Goal: Task Accomplishment & Management: Use online tool/utility

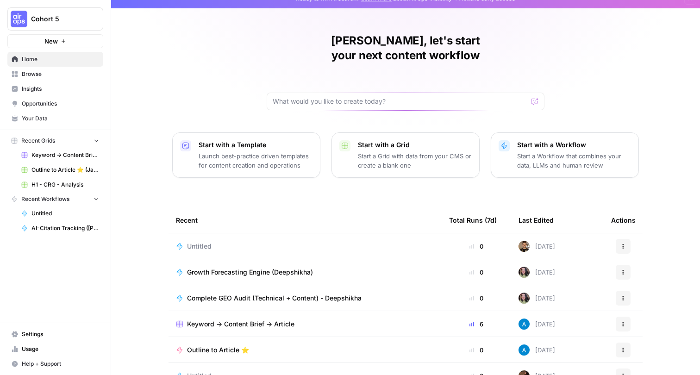
scroll to position [12, 0]
click at [74, 10] on button "Cohort 5" at bounding box center [55, 18] width 96 height 23
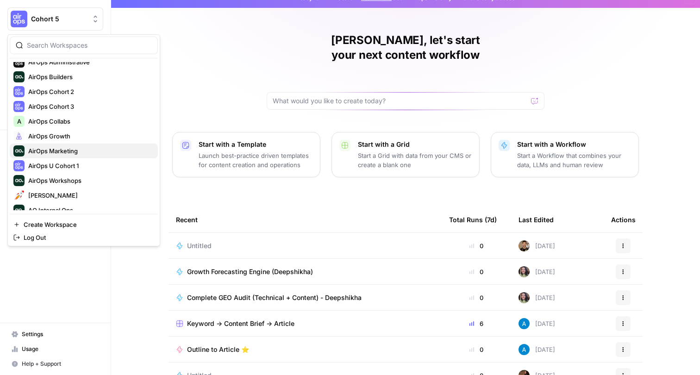
scroll to position [75, 0]
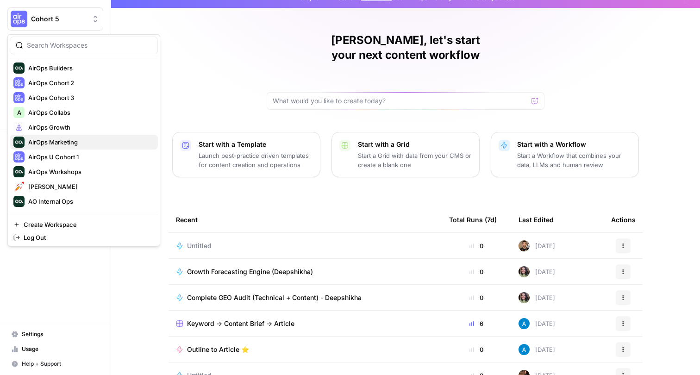
click at [62, 144] on span "AirOps Marketing" at bounding box center [89, 141] width 122 height 9
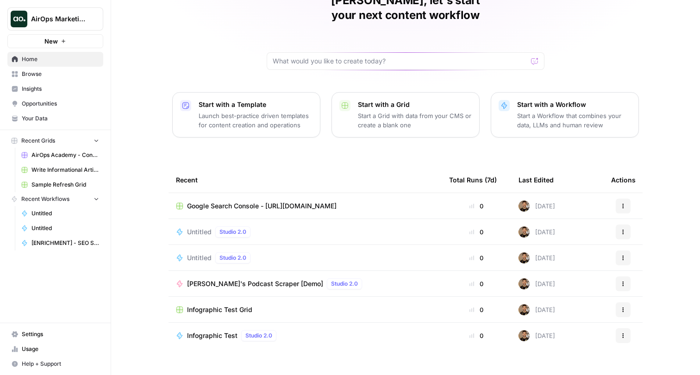
scroll to position [51, 0]
click at [44, 88] on span "Insights" at bounding box center [60, 89] width 77 height 8
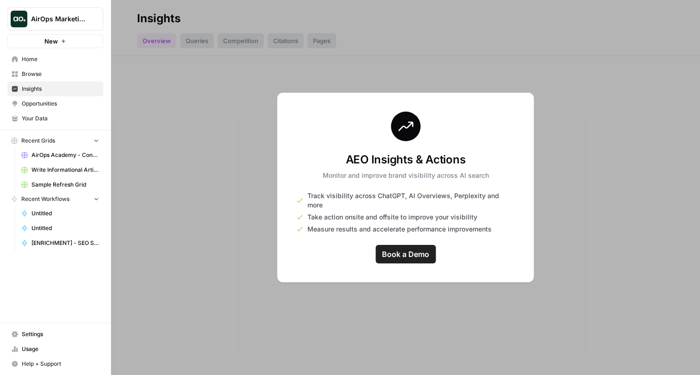
click at [82, 19] on span "AirOps Marketing" at bounding box center [59, 18] width 56 height 9
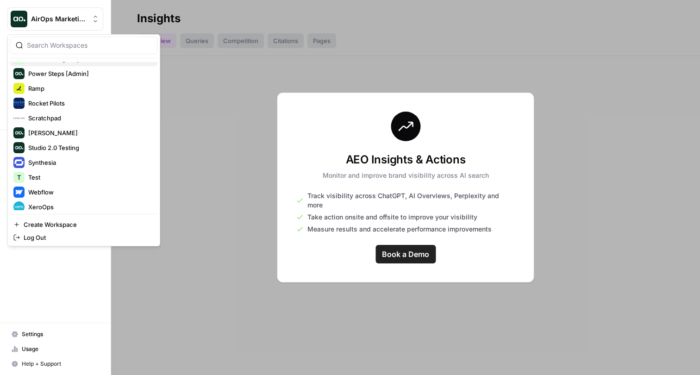
scroll to position [310, 0]
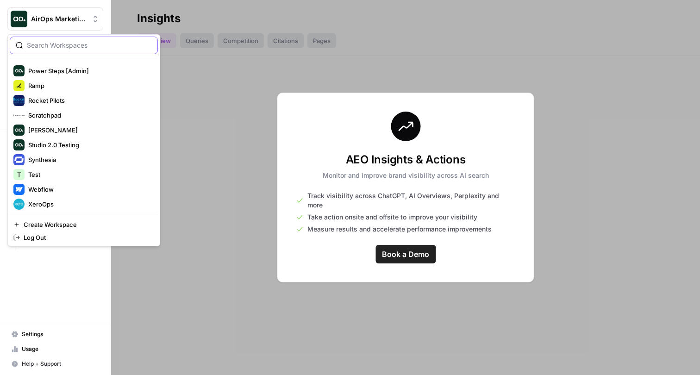
click at [68, 47] on input "search" at bounding box center [89, 45] width 125 height 9
type input "growth"
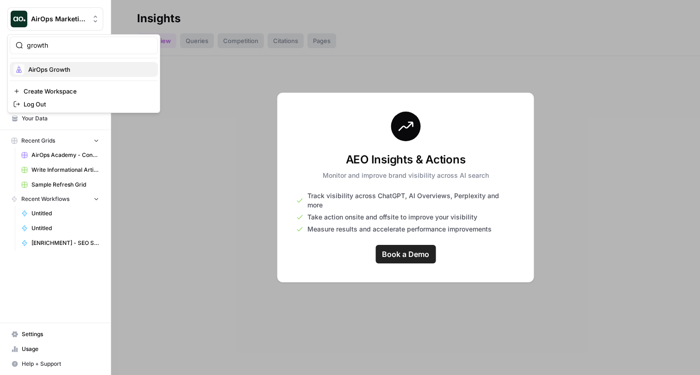
click at [58, 72] on span "AirOps Growth" at bounding box center [89, 69] width 122 height 9
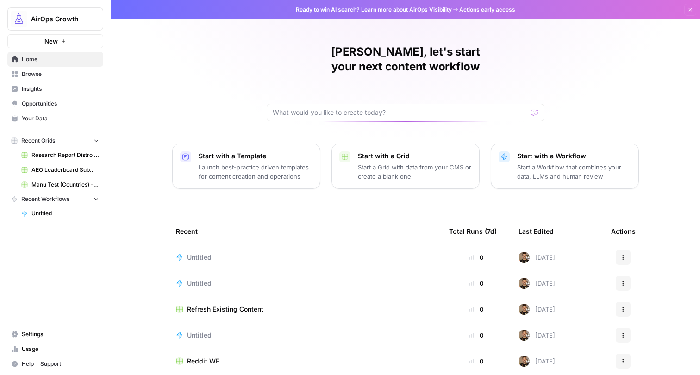
click at [291, 162] on p "Launch best-practice driven templates for content creation and operations" at bounding box center [255, 171] width 114 height 19
click at [569, 162] on p "Start a Workflow that combines your data, LLMs and human review" at bounding box center [574, 171] width 114 height 19
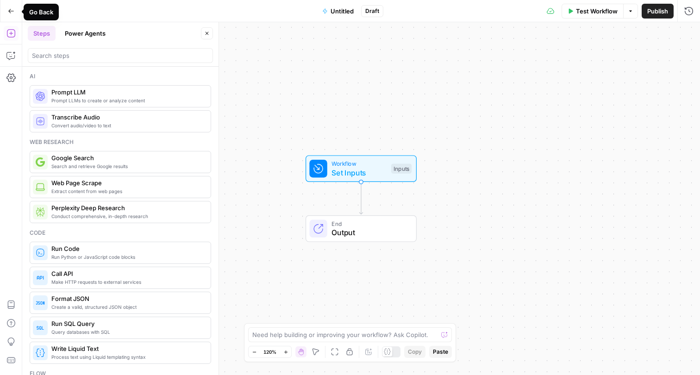
click at [12, 12] on icon "button" at bounding box center [11, 11] width 6 height 6
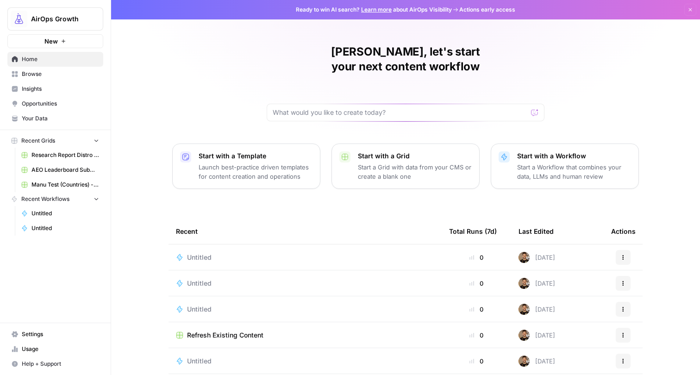
click at [33, 119] on span "Your Data" at bounding box center [60, 118] width 77 height 8
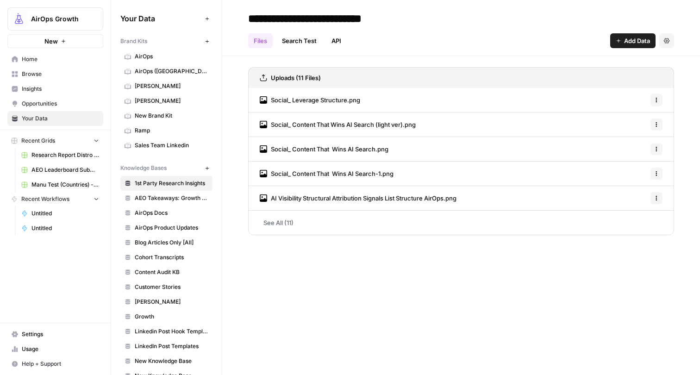
click at [632, 39] on span "Add Data" at bounding box center [637, 40] width 26 height 9
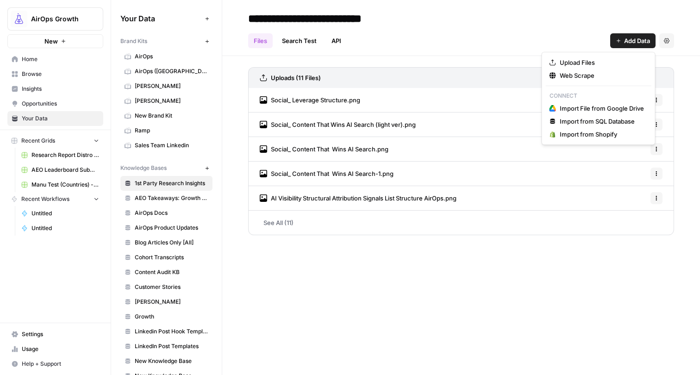
click at [470, 60] on div "Uploads (11 Files) Social_ Leverage Structure.png Options Social_ Content That …" at bounding box center [460, 149] width 477 height 186
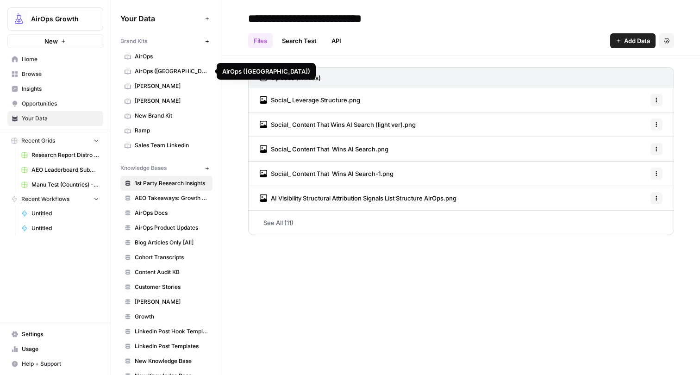
click at [175, 62] on link "AirOps" at bounding box center [166, 56] width 92 height 15
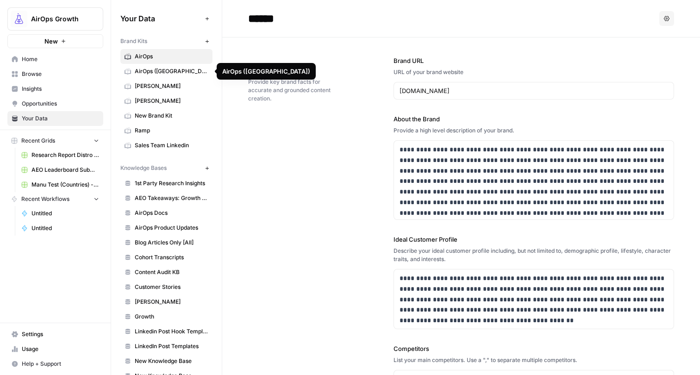
click at [173, 70] on span "AirOps (Oshens)" at bounding box center [172, 71] width 74 height 8
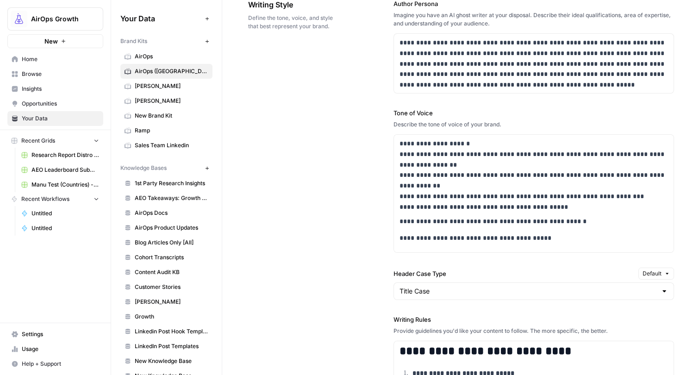
scroll to position [781, 0]
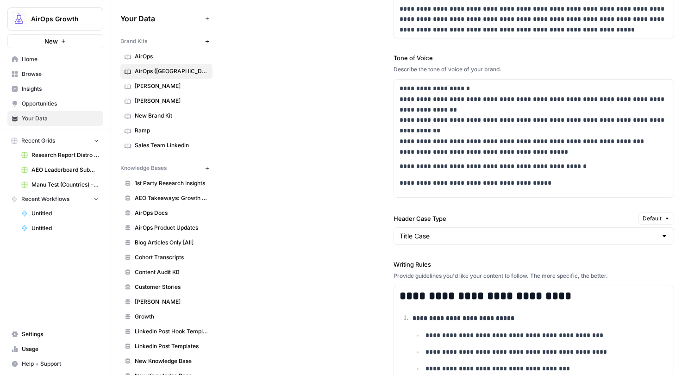
click at [208, 167] on icon "button" at bounding box center [206, 168] width 5 height 5
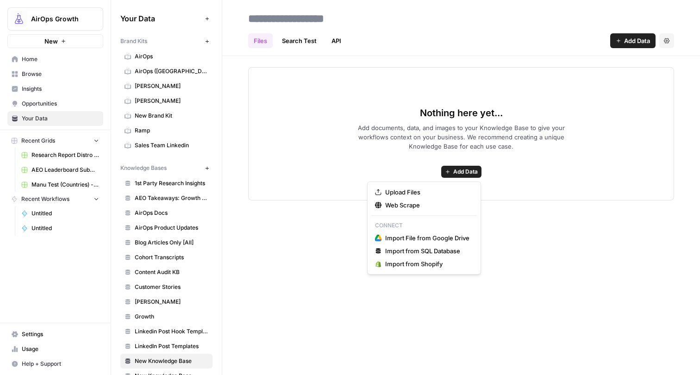
click at [473, 176] on button "Add Data" at bounding box center [461, 172] width 40 height 12
click at [401, 202] on span "Web Scrape" at bounding box center [427, 204] width 84 height 9
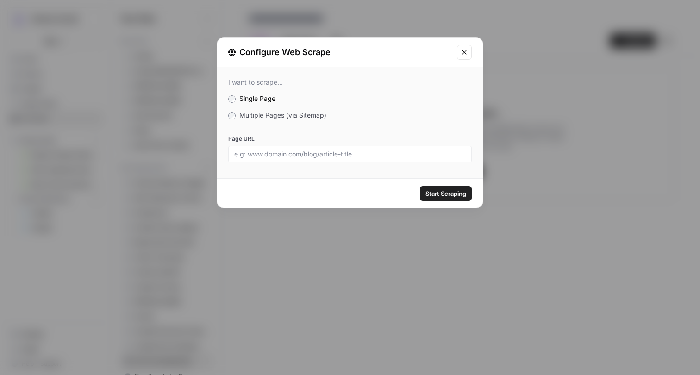
click at [316, 148] on div at bounding box center [349, 154] width 243 height 17
click at [307, 156] on input "Page URL" at bounding box center [349, 154] width 231 height 8
paste input "https://www.airops.com/careers?ashby_jid=34deecb5-9b1d-4fdc-9b28-8b6a76546849"
type input "https://www.airops.com/careers?ashby_jid=34deecb5-9b1d-4fdc-9b28-8b6a76546849"
click at [441, 190] on span "Start Scraping" at bounding box center [445, 193] width 41 height 9
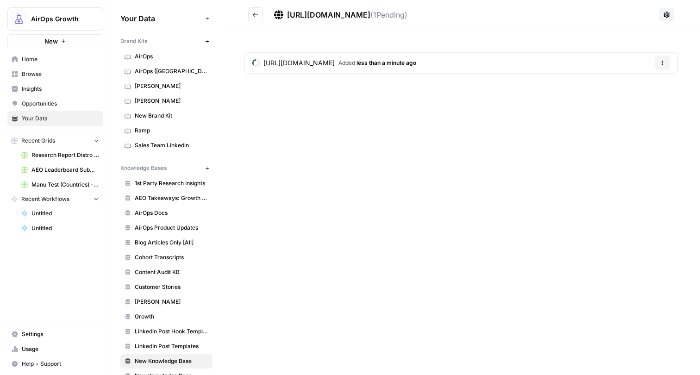
click at [32, 60] on span "Home" at bounding box center [60, 59] width 77 height 8
click at [41, 72] on span "Browse" at bounding box center [60, 74] width 77 height 8
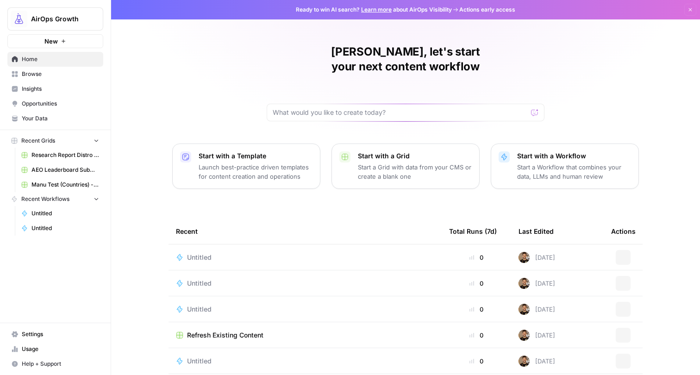
scroll to position [38, 0]
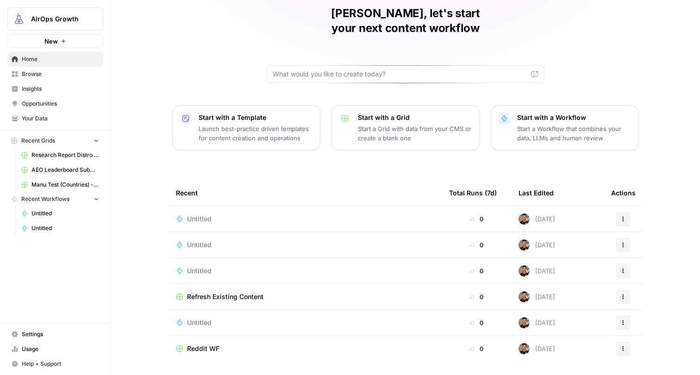
click at [213, 214] on div "Untitled" at bounding box center [203, 218] width 32 height 9
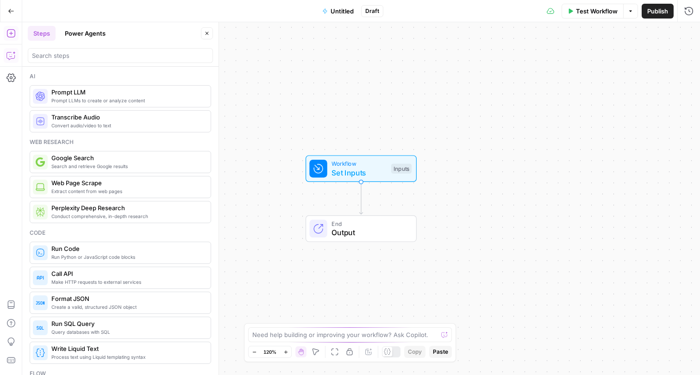
click at [7, 56] on icon "button" at bounding box center [10, 55] width 9 height 9
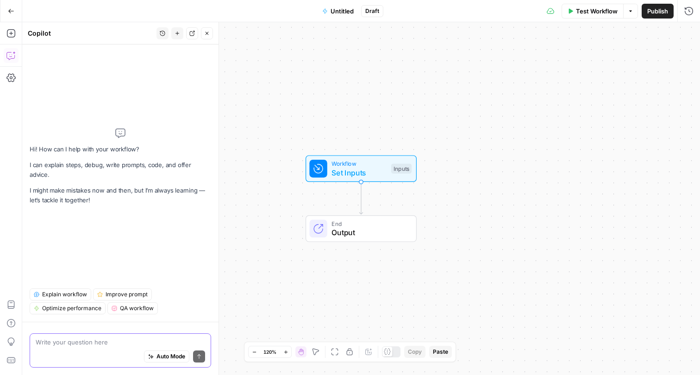
click at [111, 343] on textarea at bounding box center [120, 341] width 169 height 9
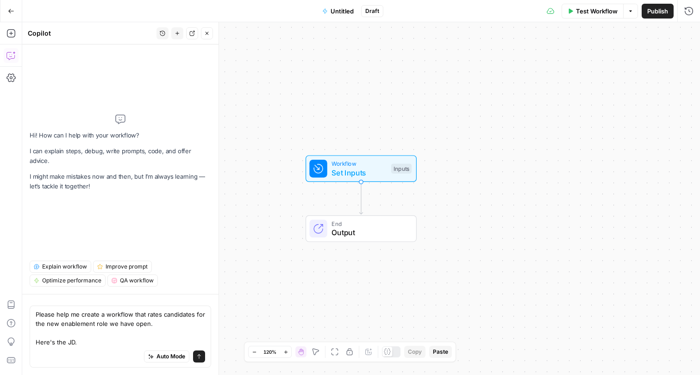
click at [156, 355] on span "Auto Mode" at bounding box center [170, 356] width 29 height 8
click at [130, 323] on div "Auto Mode will automatically modify and execute the workflow" at bounding box center [166, 333] width 148 height 26
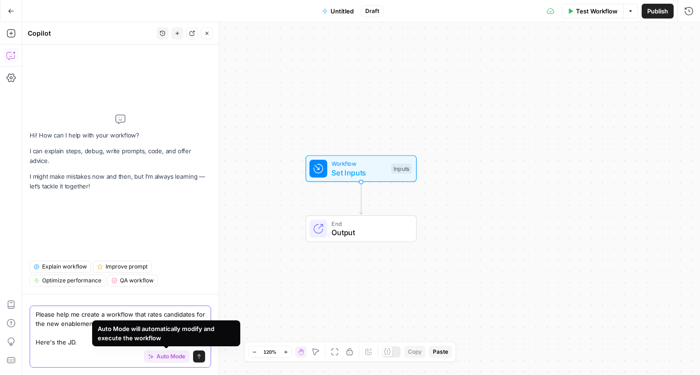
click at [81, 322] on textarea "Please help me create a workflow that rates candidates for the new enablement r…" at bounding box center [120, 328] width 169 height 37
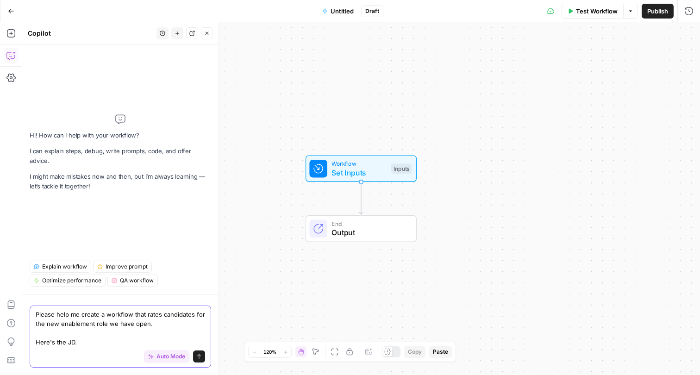
click at [83, 341] on textarea "Please help me create a workflow that rates candidates for the new enablement r…" at bounding box center [120, 328] width 169 height 37
paste textarea "About AirOps Today thousands of leading brands and agencies use AirOps to win t…"
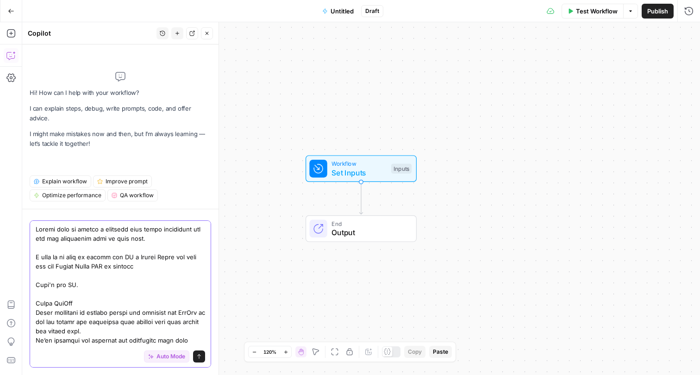
type textarea "Please help me create a workflow that rates candidates for the new enablement r…"
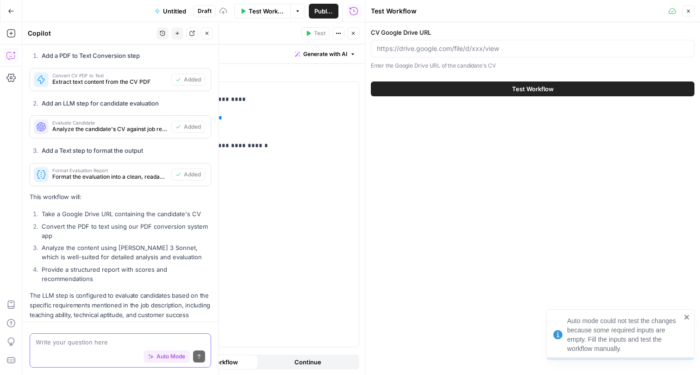
scroll to position [1928, 0]
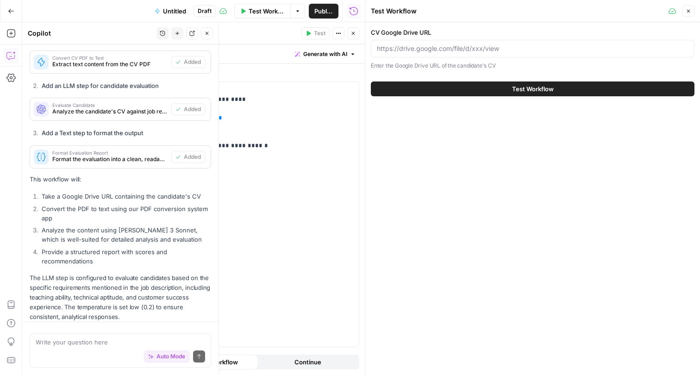
click at [684, 12] on button "Close" at bounding box center [688, 11] width 12 height 12
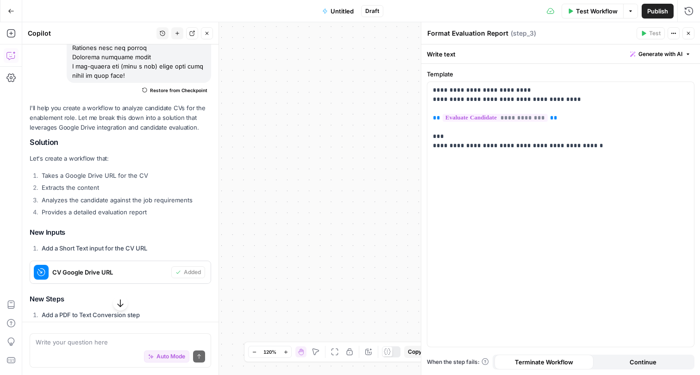
scroll to position [1634, 0]
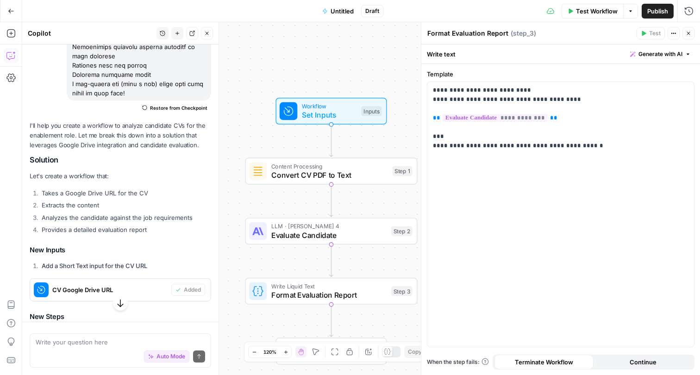
click at [288, 235] on span "Evaluate Candidate" at bounding box center [329, 234] width 116 height 11
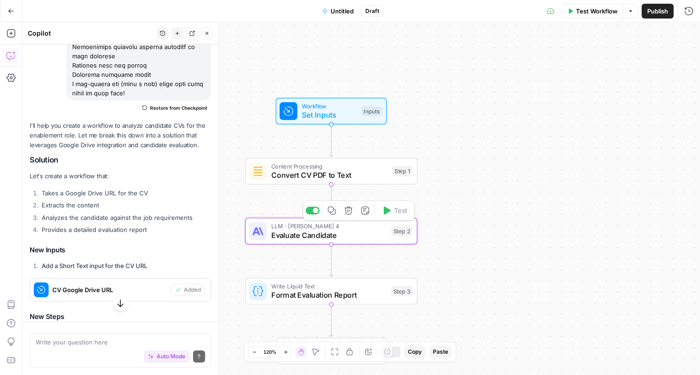
type textarea "Evaluate Candidate"
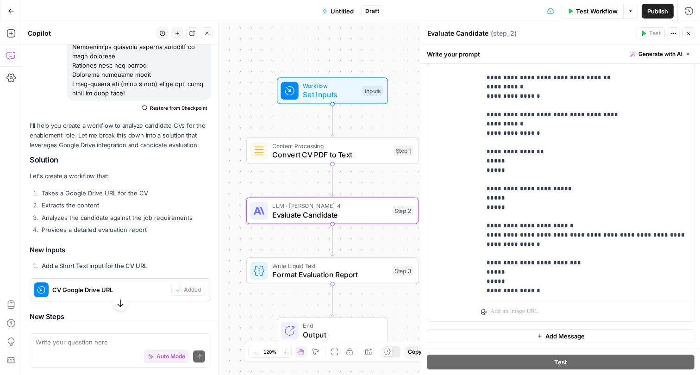
scroll to position [0, 0]
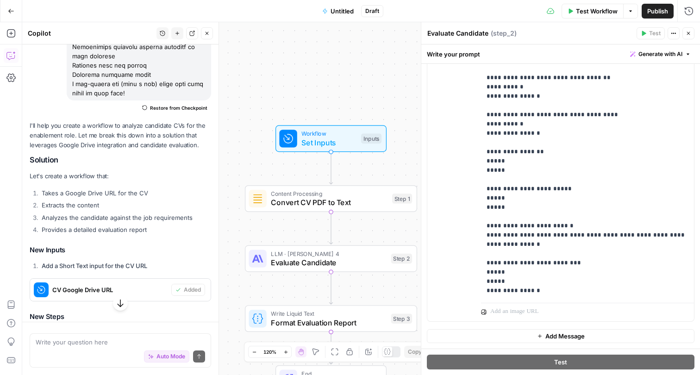
click at [90, 335] on div "Write your question here Auto Mode Send" at bounding box center [120, 350] width 181 height 34
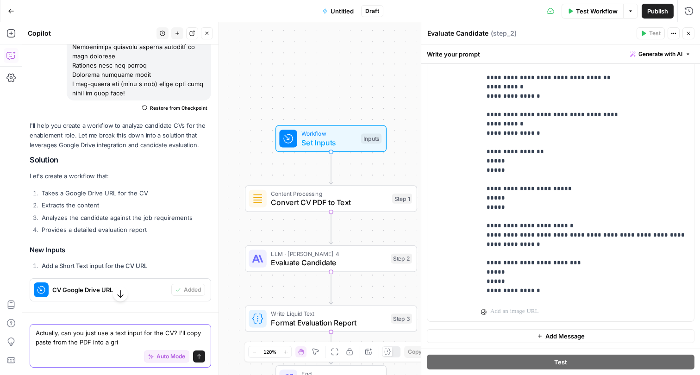
type textarea "Actually, can you just use a text input for the CV? I'll copy paste from the PD…"
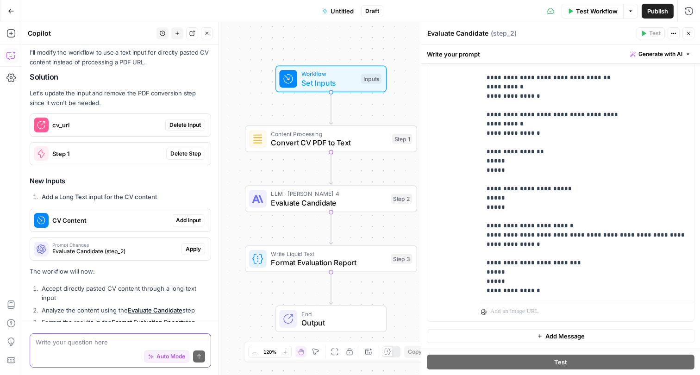
scroll to position [2239, 0]
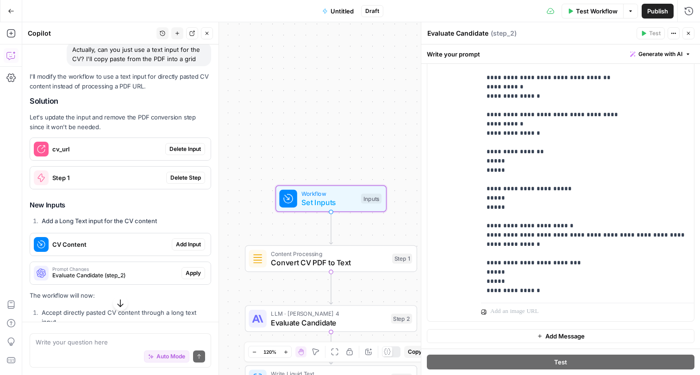
click at [180, 145] on span "Delete Input" at bounding box center [184, 149] width 31 height 8
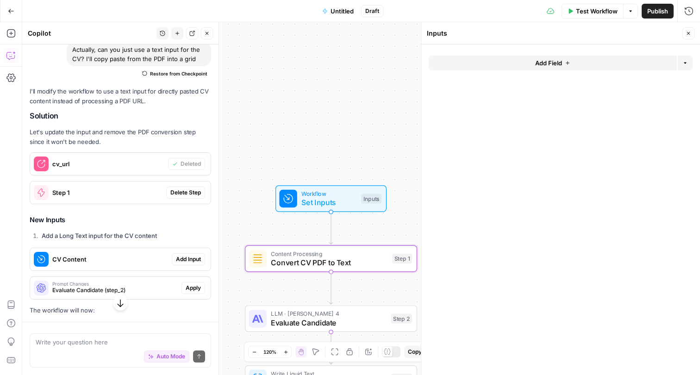
click at [187, 188] on span "Delete Step" at bounding box center [185, 192] width 31 height 8
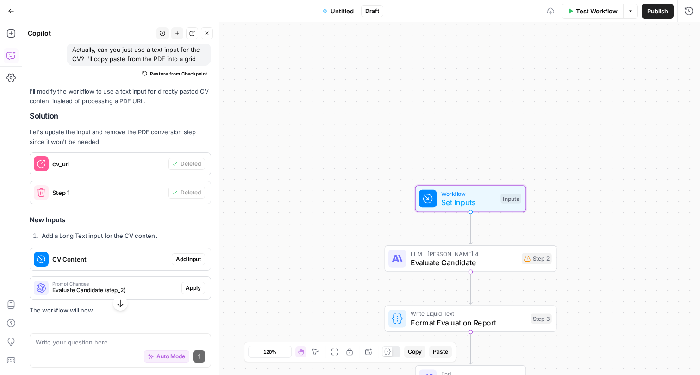
click at [194, 255] on span "Add Input" at bounding box center [188, 259] width 25 height 8
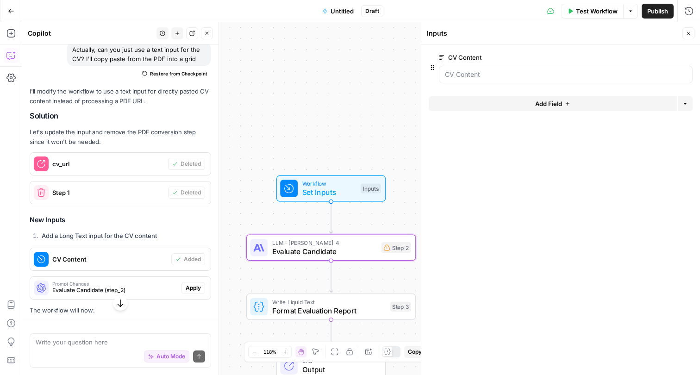
click at [196, 284] on span "Apply" at bounding box center [193, 288] width 15 height 8
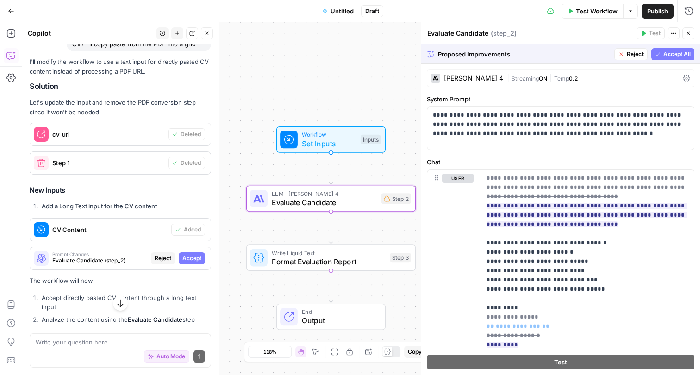
click at [190, 254] on span "Accept" at bounding box center [191, 258] width 19 height 8
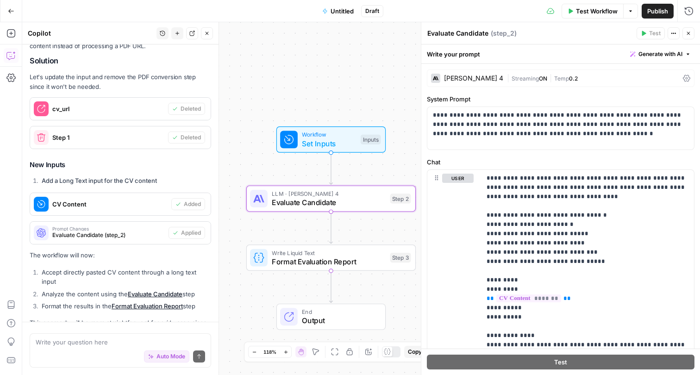
scroll to position [0, 0]
click at [341, 12] on span "Untitled" at bounding box center [341, 10] width 23 height 9
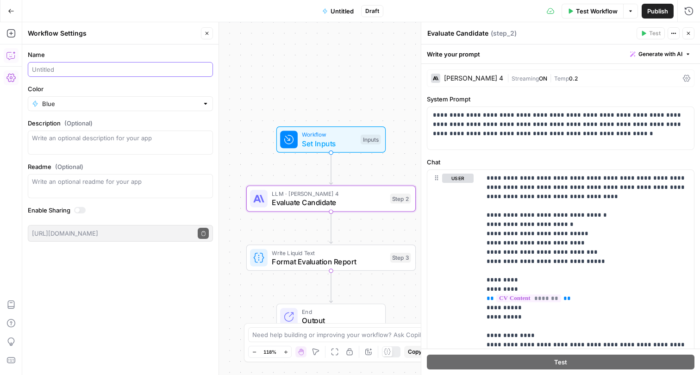
click at [108, 68] on input "Name" at bounding box center [120, 69] width 177 height 9
type input "CV Judger"
click at [664, 12] on span "Publish" at bounding box center [657, 10] width 21 height 9
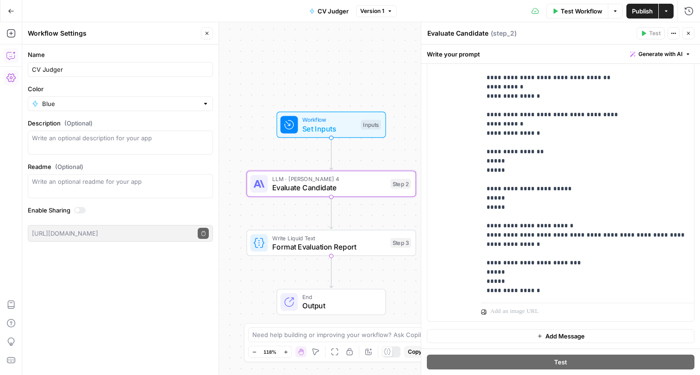
scroll to position [248, 0]
click at [343, 239] on span "Write Liquid Text" at bounding box center [329, 238] width 114 height 9
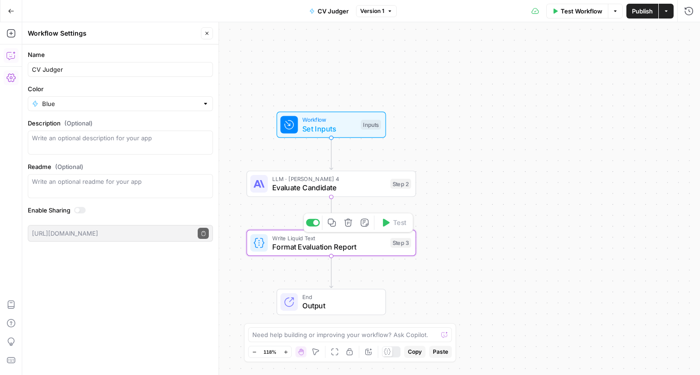
type textarea "Format Evaluation Report"
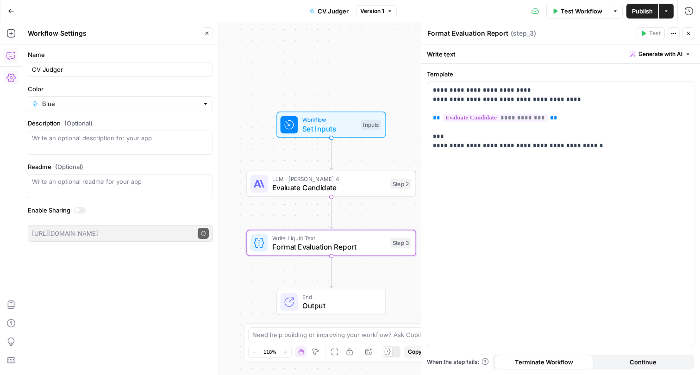
click at [282, 188] on span "Evaluate Candidate" at bounding box center [329, 187] width 114 height 11
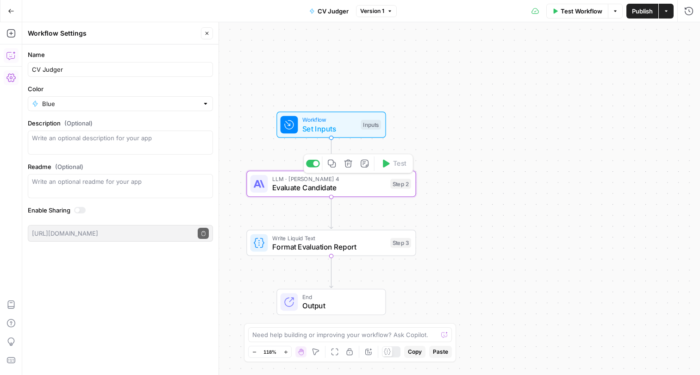
type textarea "Evaluate Candidate"
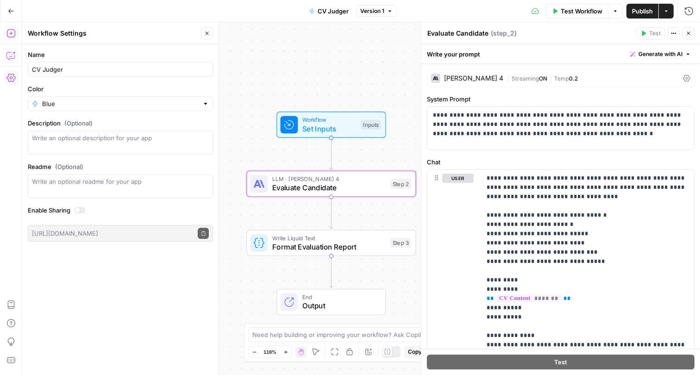
click at [11, 56] on icon "button" at bounding box center [10, 55] width 9 height 9
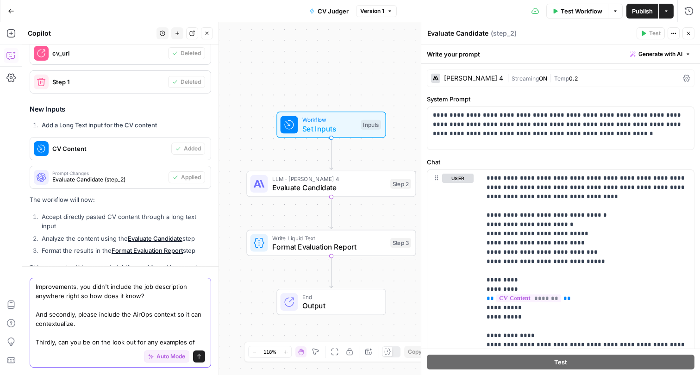
scroll to position [2359, 0]
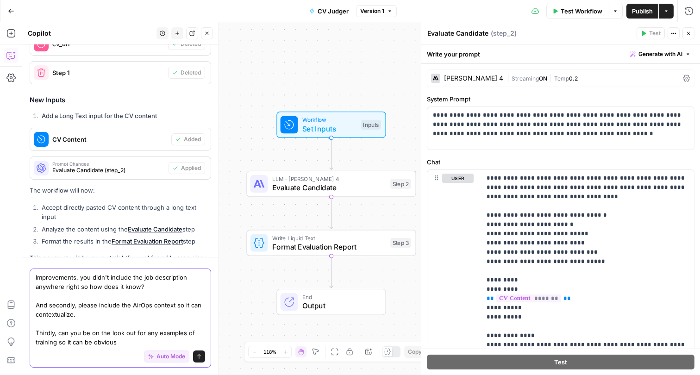
click at [61, 341] on textarea "Improvements, you didn't include the job description anywhere right so how does…" at bounding box center [120, 310] width 169 height 74
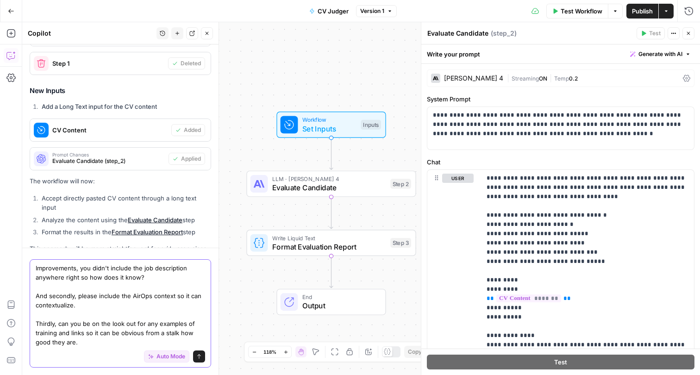
type textarea "Improvements, you didn't include the job description anywhere right so how does…"
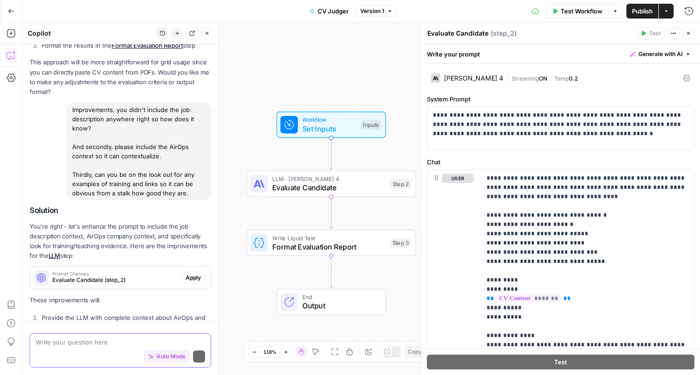
scroll to position [2610, 0]
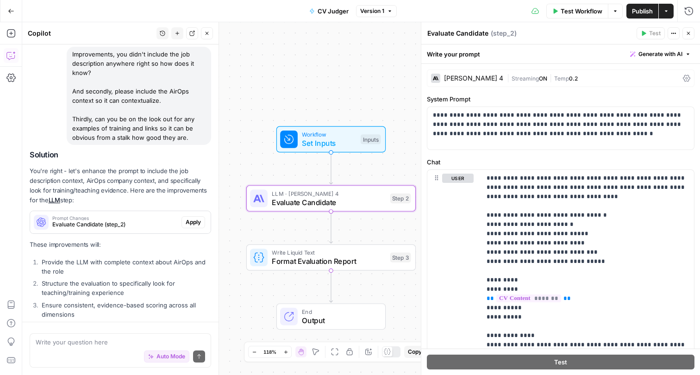
click at [191, 218] on span "Apply" at bounding box center [193, 222] width 15 height 8
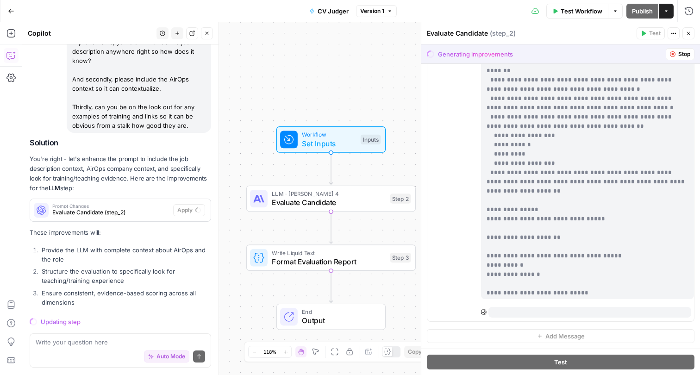
scroll to position [166, 0]
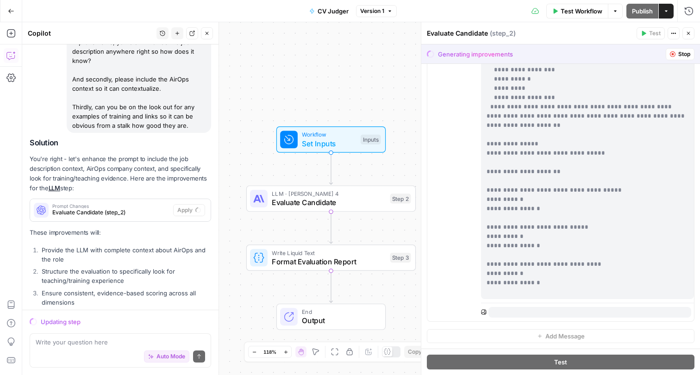
click at [332, 142] on span "Set Inputs" at bounding box center [329, 143] width 54 height 11
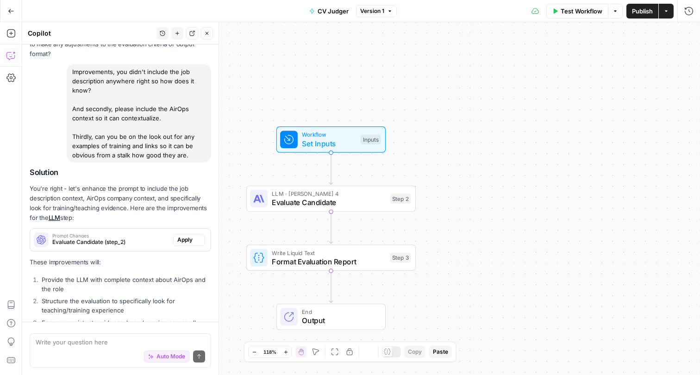
scroll to position [2610, 0]
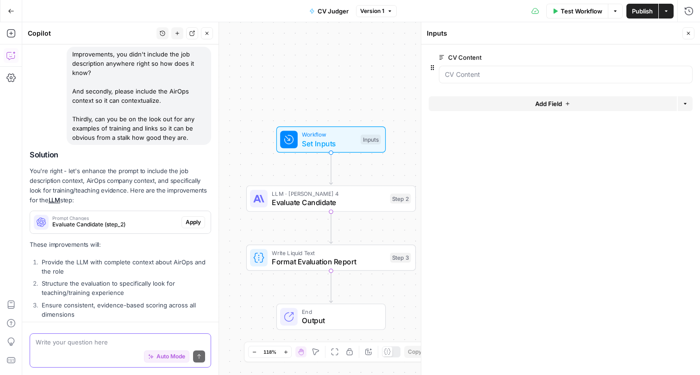
click at [127, 340] on textarea at bounding box center [120, 341] width 169 height 9
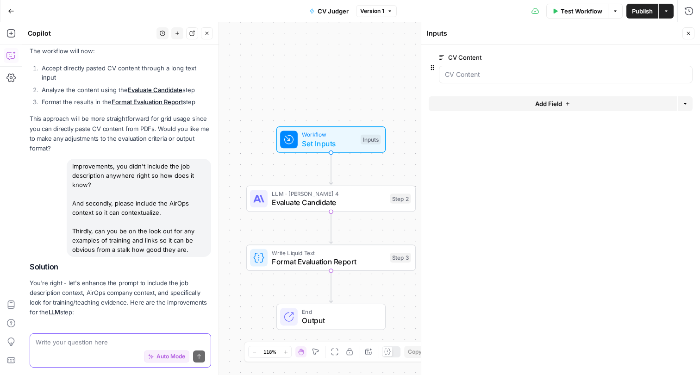
scroll to position [2475, 0]
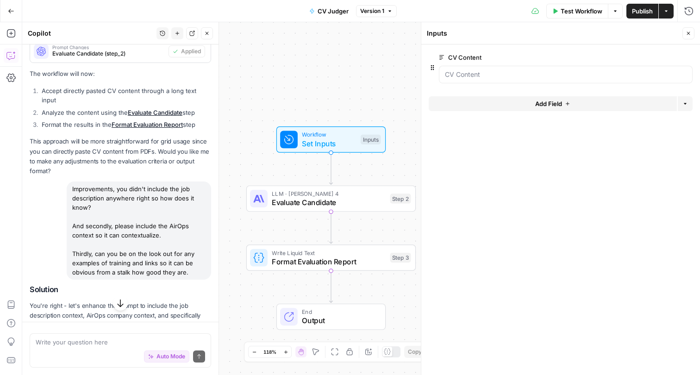
drag, startPoint x: 188, startPoint y: 210, endPoint x: 71, endPoint y: 132, distance: 140.9
click at [71, 181] on div "Improvements, you didn't include the job description anywhere right so how does…" at bounding box center [139, 230] width 144 height 98
copy div "Improvements, you didn't include the job description anywhere right so how does…"
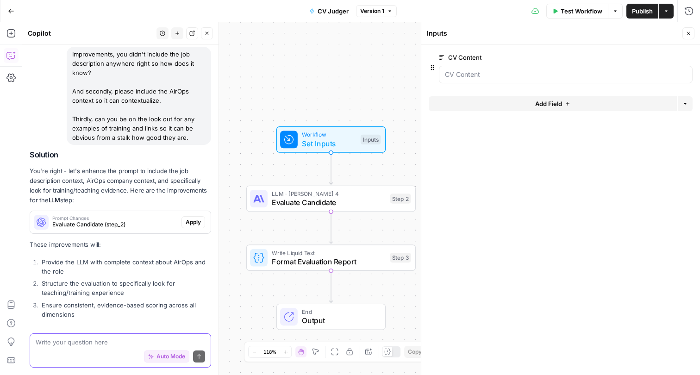
click at [66, 344] on textarea at bounding box center [120, 341] width 169 height 9
paste textarea "Improvements, you didn't include the job description anywhere right so how does…"
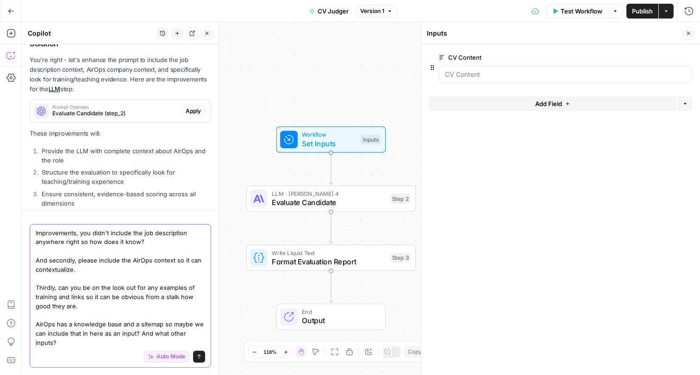
scroll to position [2723, 0]
paste textarea "{{ brand_kit.job_description }}"
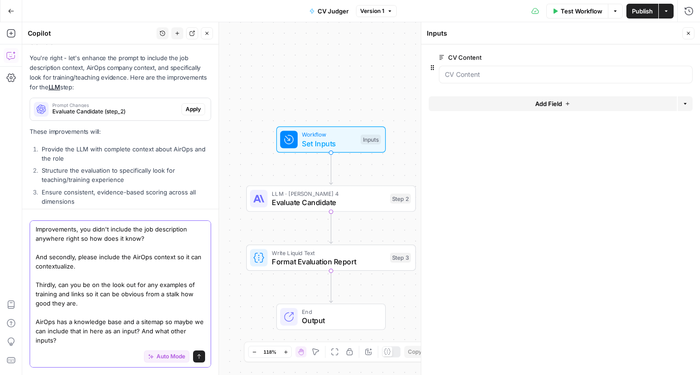
type textarea "Improvements, you didn't include the job description anywhere right so how does…"
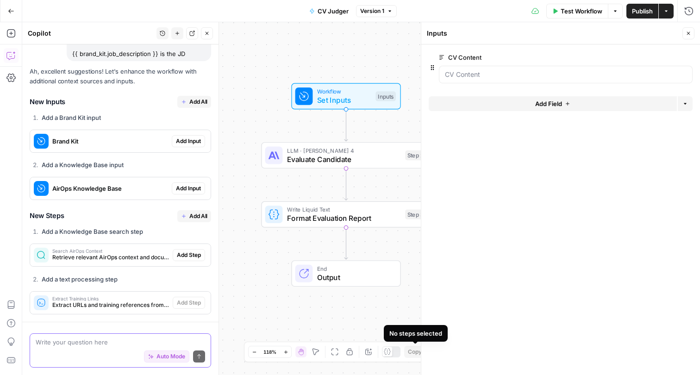
scroll to position [2930, 0]
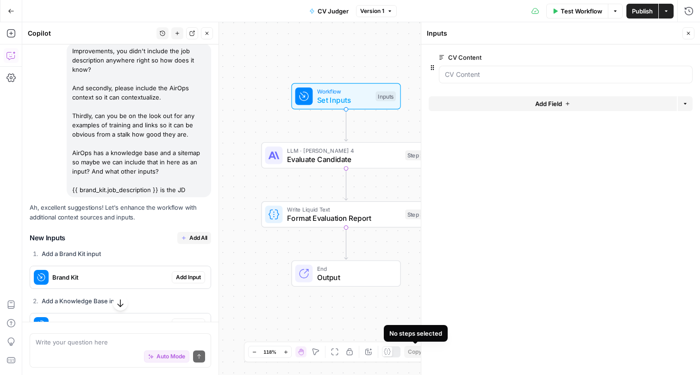
click at [189, 232] on button "Add All" at bounding box center [194, 238] width 34 height 12
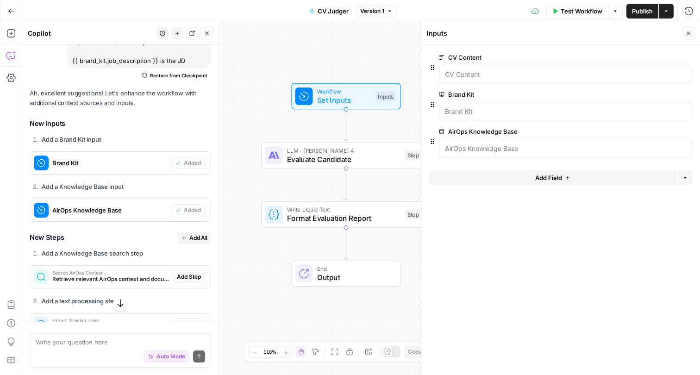
scroll to position [3084, 0]
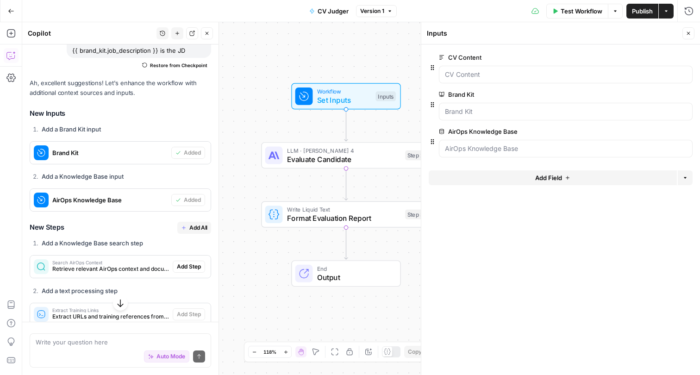
click at [192, 223] on span "Add All" at bounding box center [198, 227] width 18 height 8
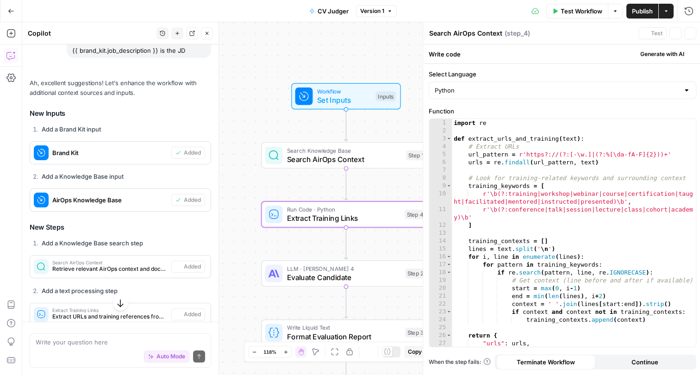
type textarea "Extract Training Links"
click at [319, 104] on span "Set Inputs" at bounding box center [344, 99] width 54 height 11
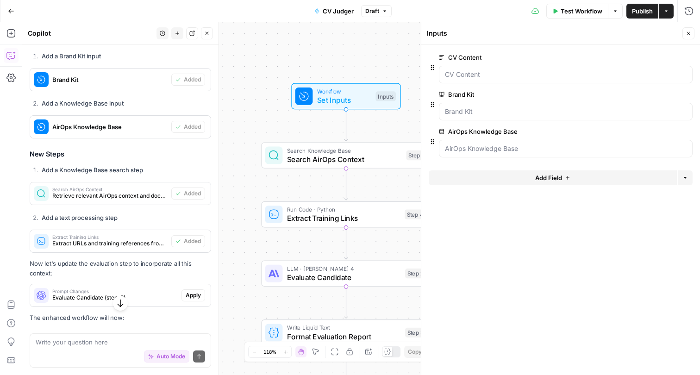
scroll to position [3178, 0]
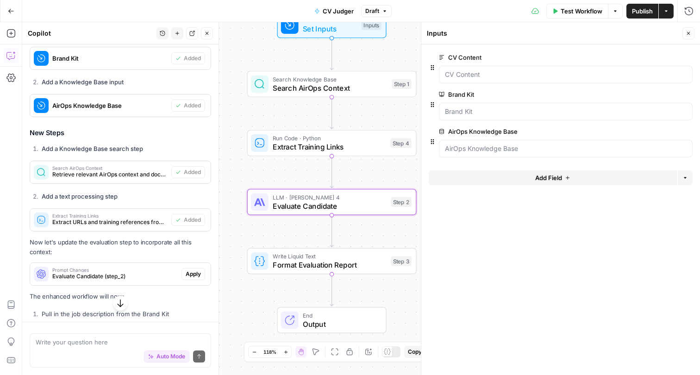
click at [187, 270] on span "Apply" at bounding box center [193, 274] width 15 height 8
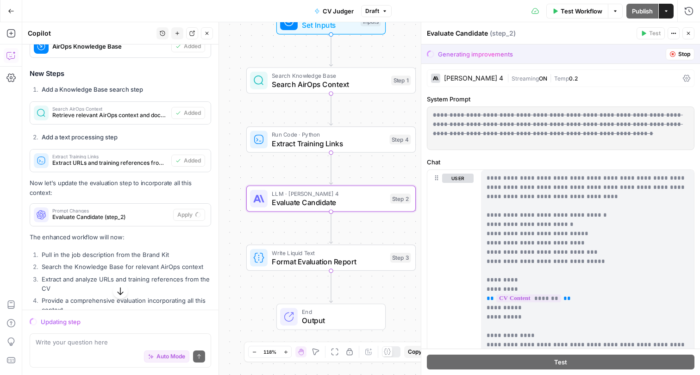
click at [301, 257] on span "Format Evaluation Report" at bounding box center [329, 261] width 114 height 11
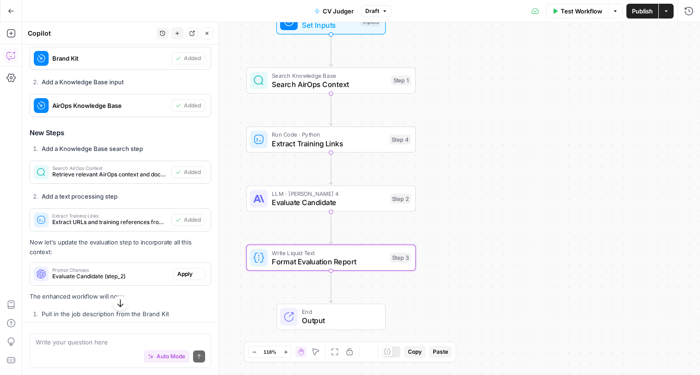
type textarea "Format Evaluation Report"
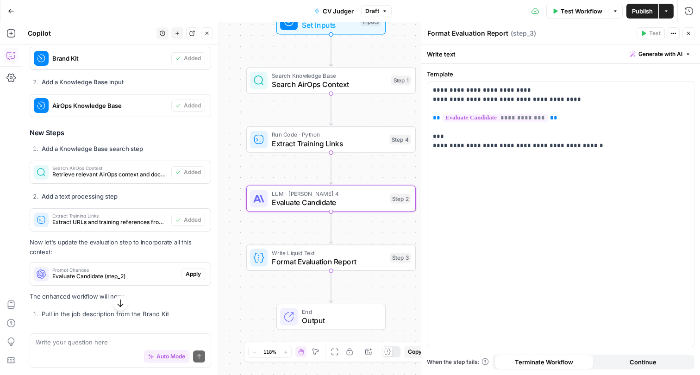
click at [195, 270] on span "Apply" at bounding box center [193, 274] width 15 height 8
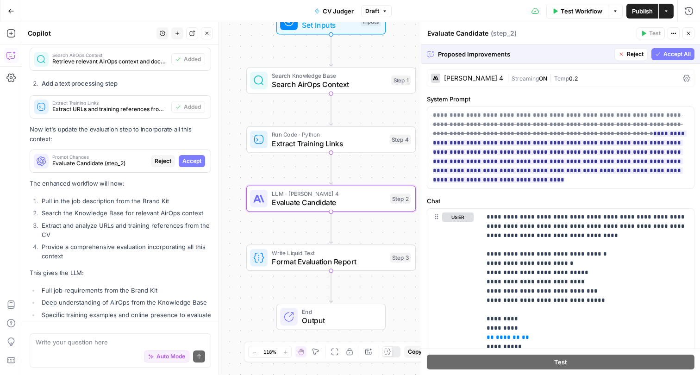
scroll to position [0, 0]
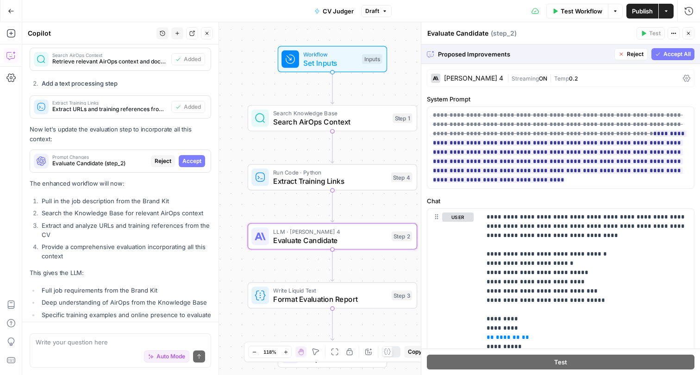
click at [337, 68] on span "Set Inputs" at bounding box center [330, 62] width 54 height 11
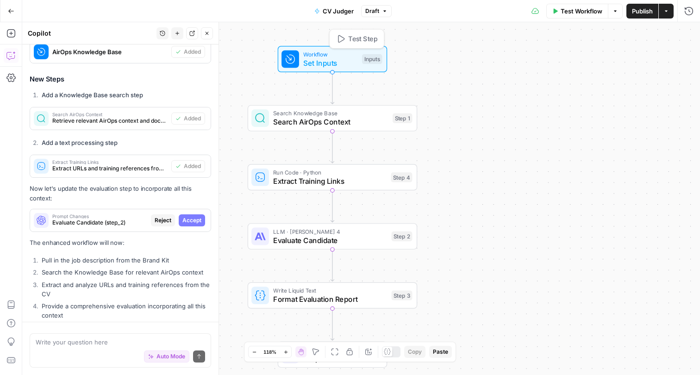
scroll to position [3291, 0]
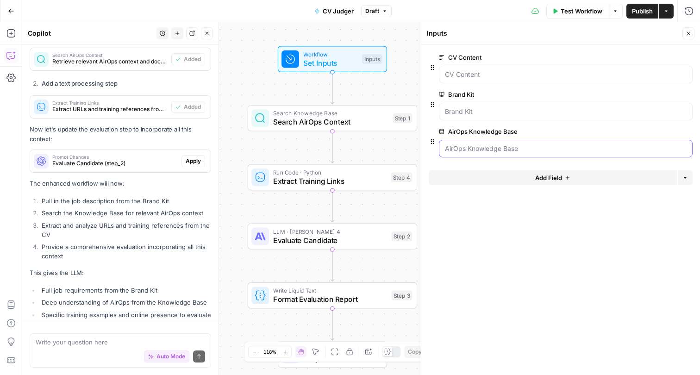
click at [483, 149] on Base "AirOps Knowledge Base" at bounding box center [566, 148] width 242 height 9
click at [686, 31] on span "E" at bounding box center [686, 30] width 7 height 9
click at [623, 33] on div "Inputs" at bounding box center [553, 33] width 253 height 9
click at [681, 32] on div "Inputs Close" at bounding box center [560, 33] width 267 height 12
click at [684, 32] on button "Close" at bounding box center [688, 33] width 12 height 12
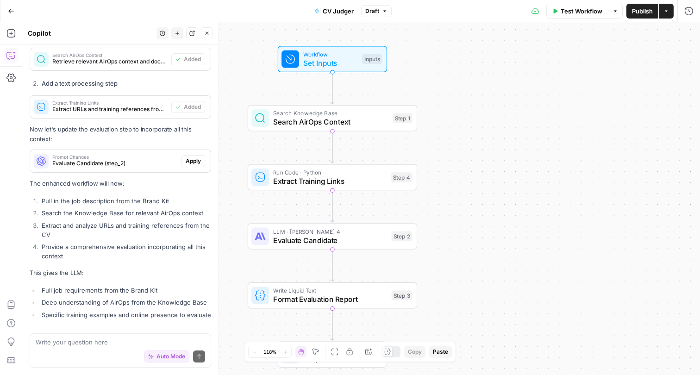
click at [647, 11] on span "Publish" at bounding box center [642, 10] width 21 height 9
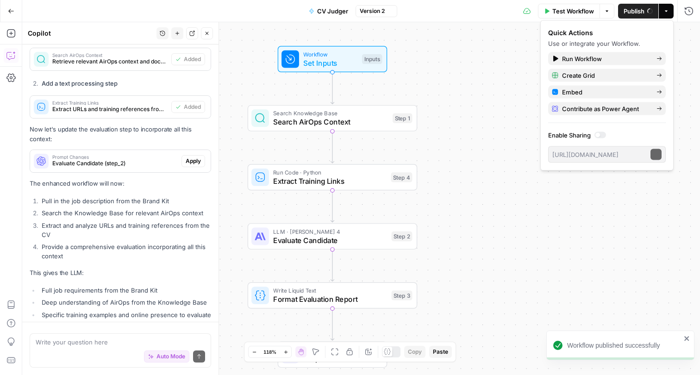
click at [663, 14] on button "Actions" at bounding box center [665, 11] width 15 height 15
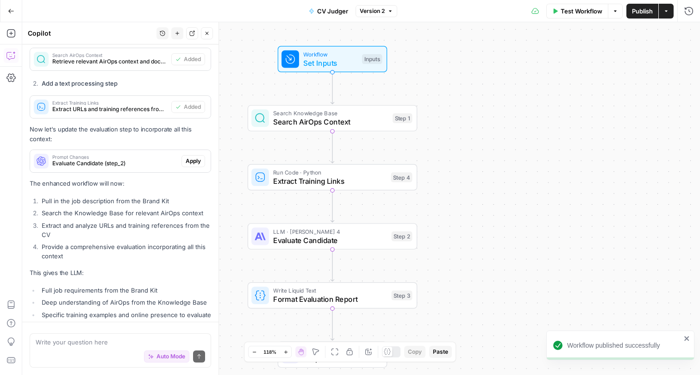
click at [663, 14] on button "Actions" at bounding box center [665, 11] width 15 height 15
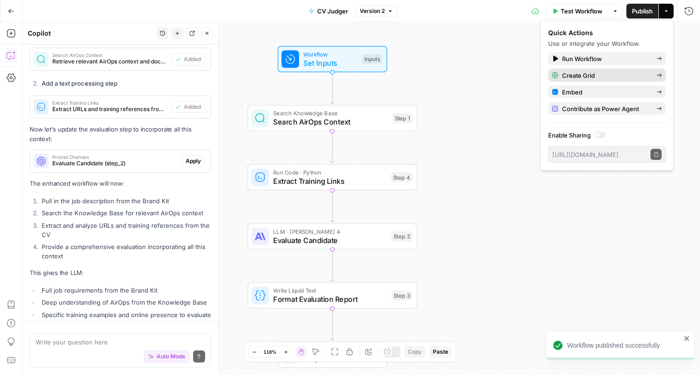
click at [600, 71] on span "Create Grid" at bounding box center [605, 75] width 87 height 9
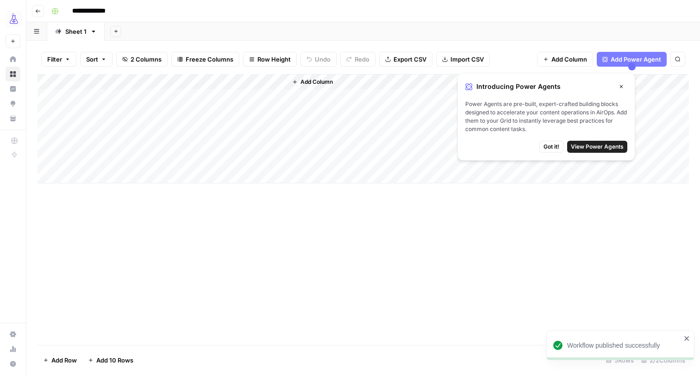
click at [266, 80] on div "Add Column" at bounding box center [362, 128] width 651 height 109
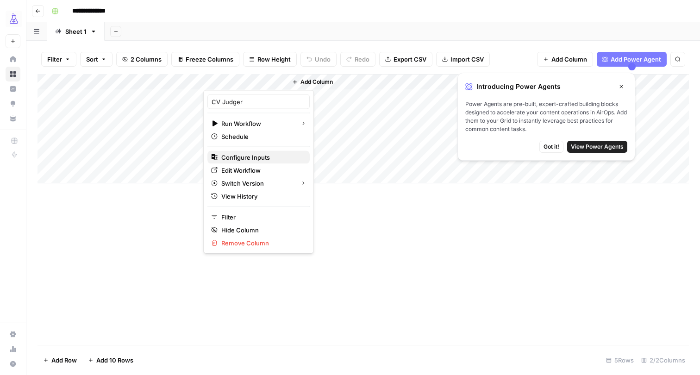
click at [244, 157] on span "Configure Inputs" at bounding box center [261, 157] width 81 height 9
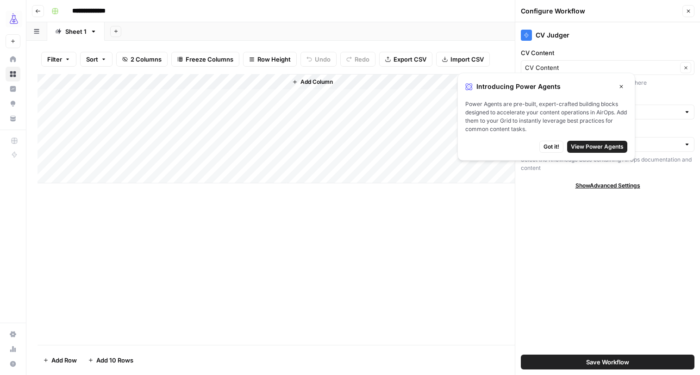
click at [550, 145] on span "Got it!" at bounding box center [551, 146] width 16 height 8
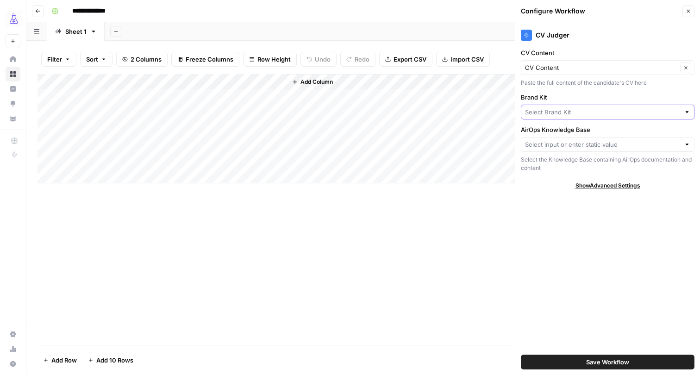
click at [584, 114] on input "Brand Kit" at bounding box center [602, 111] width 155 height 9
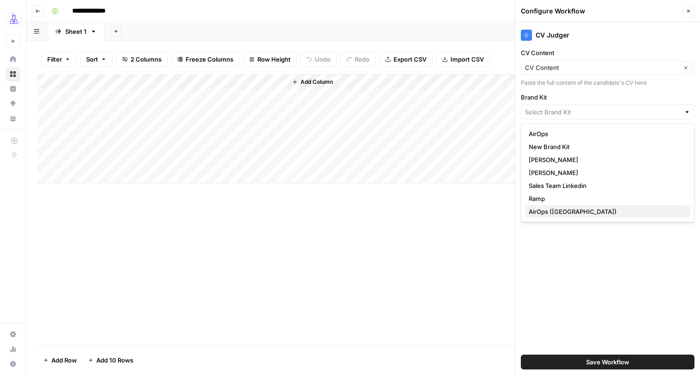
click at [553, 212] on span "AirOps ([GEOGRAPHIC_DATA])" at bounding box center [605, 211] width 154 height 9
type input "AirOps ([GEOGRAPHIC_DATA])"
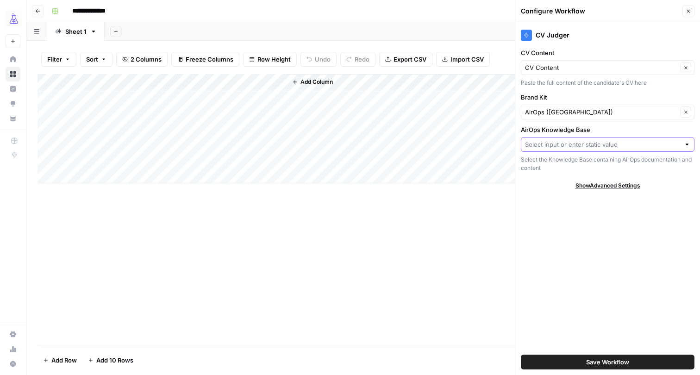
click at [576, 144] on input "AirOps Knowledge Base" at bounding box center [602, 144] width 155 height 9
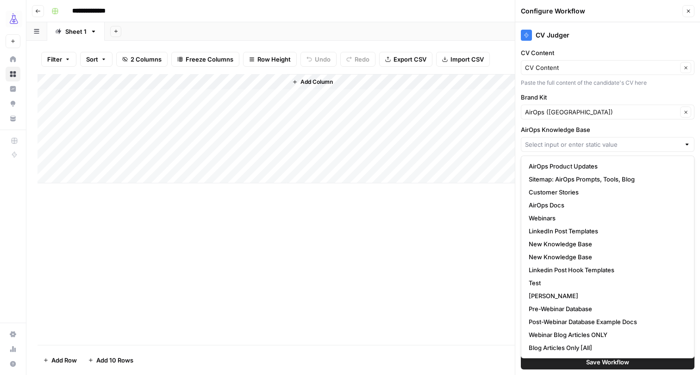
click at [471, 246] on div "Add Column" at bounding box center [362, 209] width 651 height 271
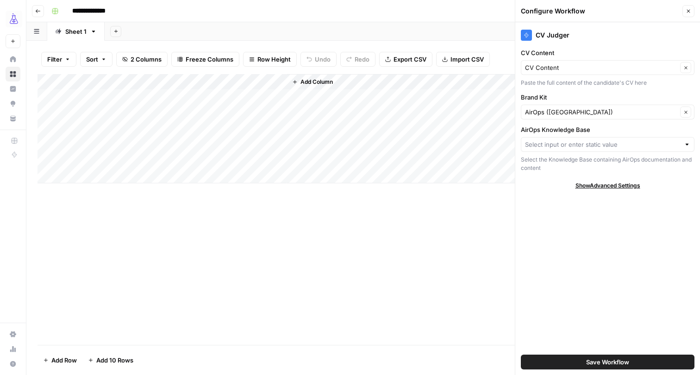
click at [582, 149] on div at bounding box center [606, 144] width 173 height 15
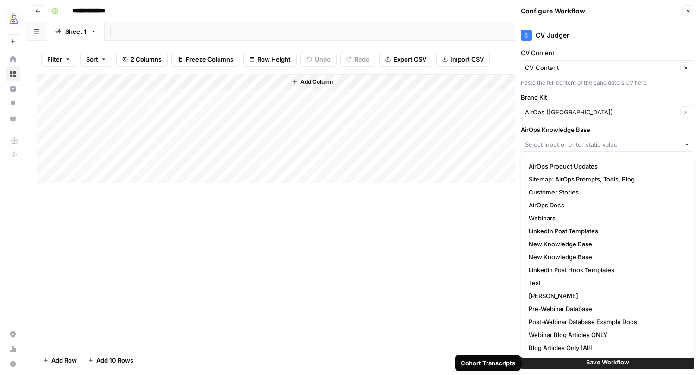
scroll to position [0, 0]
click at [463, 261] on div "Add Column" at bounding box center [362, 209] width 651 height 271
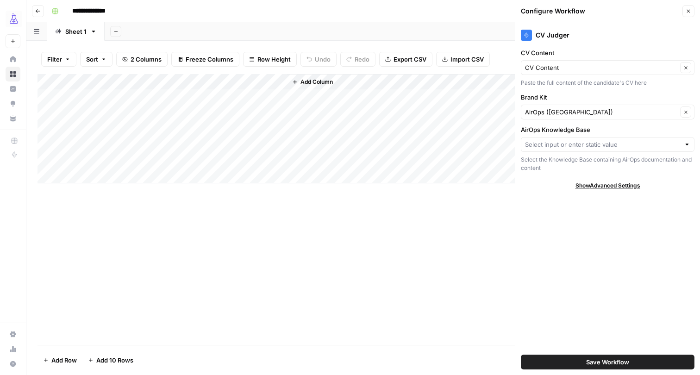
click at [565, 363] on button "Save Workflow" at bounding box center [606, 361] width 173 height 15
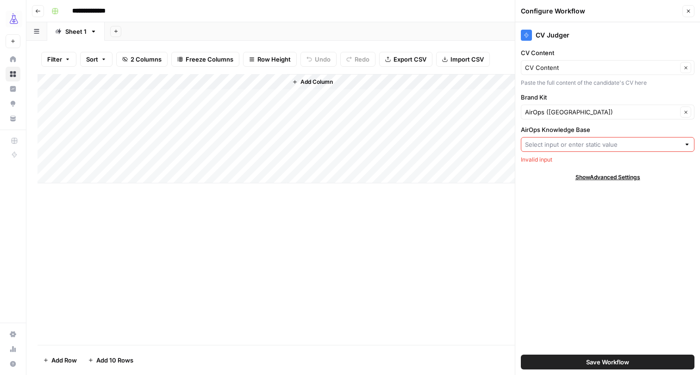
click at [585, 149] on div at bounding box center [606, 144] width 173 height 15
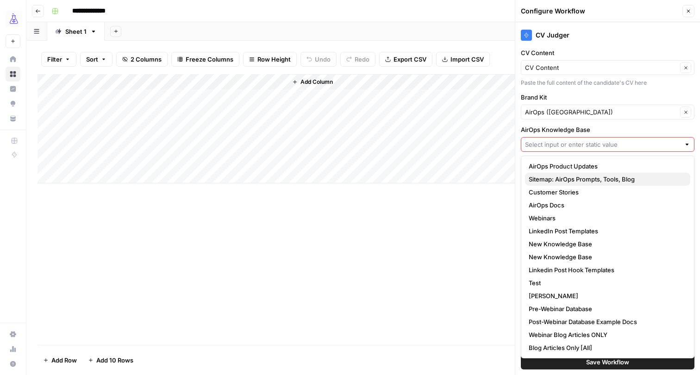
click at [564, 173] on button "Sitemap: AirOps Prompts, Tools, Blog" at bounding box center [607, 179] width 165 height 13
type input "Sitemap: AirOps Prompts, Tools, Blog"
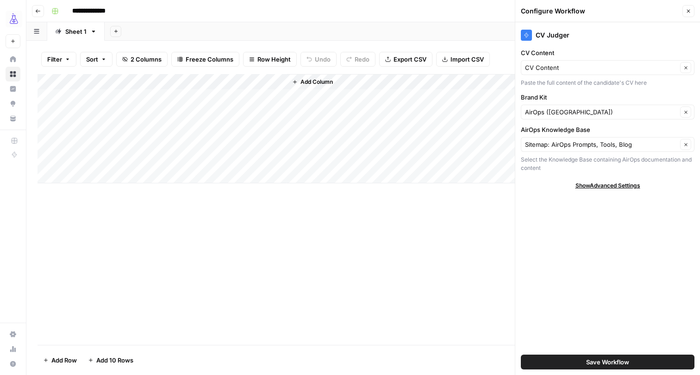
click at [568, 359] on button "Save Workflow" at bounding box center [606, 361] width 173 height 15
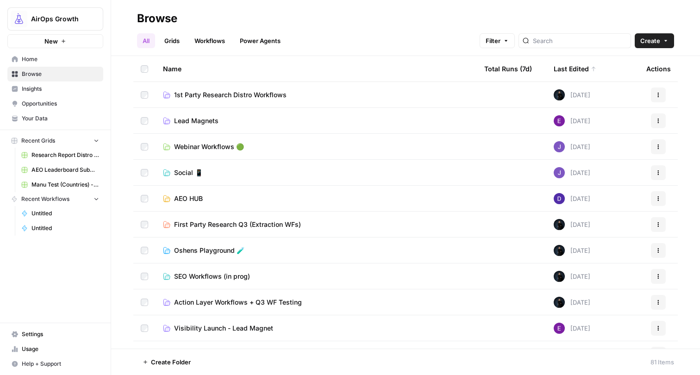
click at [174, 41] on link "Grids" at bounding box center [172, 40] width 26 height 15
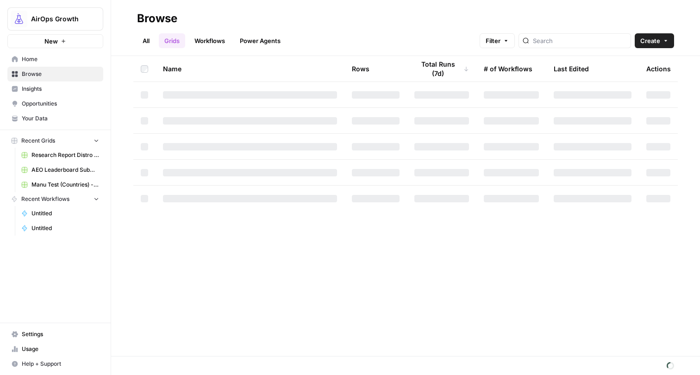
click at [663, 42] on icon "button" at bounding box center [666, 41] width 6 height 6
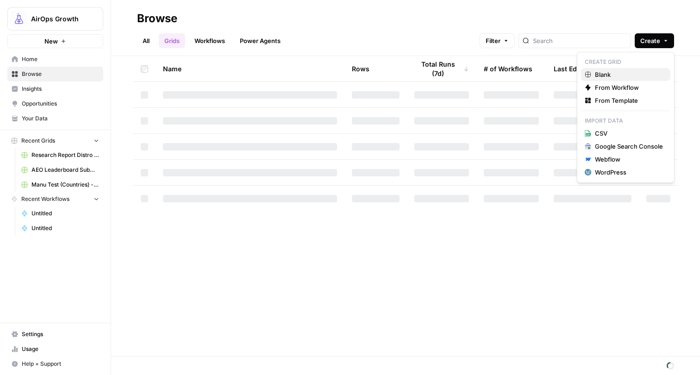
click at [612, 77] on span "Blank" at bounding box center [629, 74] width 68 height 9
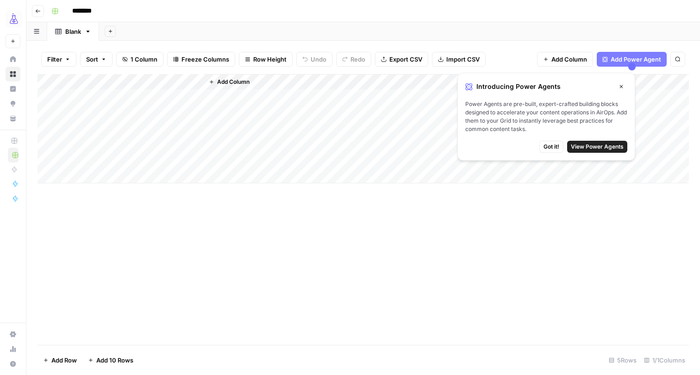
click at [171, 98] on div "Add Column" at bounding box center [362, 128] width 651 height 109
click at [157, 96] on div "Add Column" at bounding box center [362, 128] width 651 height 109
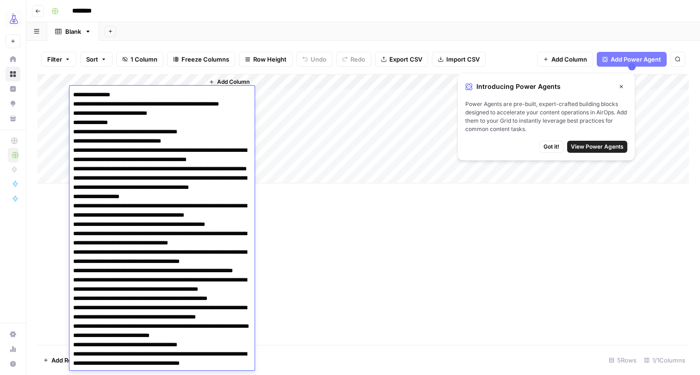
scroll to position [647, 0]
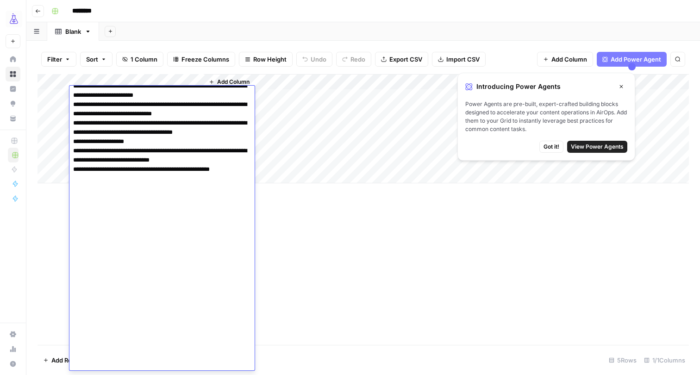
click at [309, 108] on div "Add Column" at bounding box center [446, 128] width 485 height 109
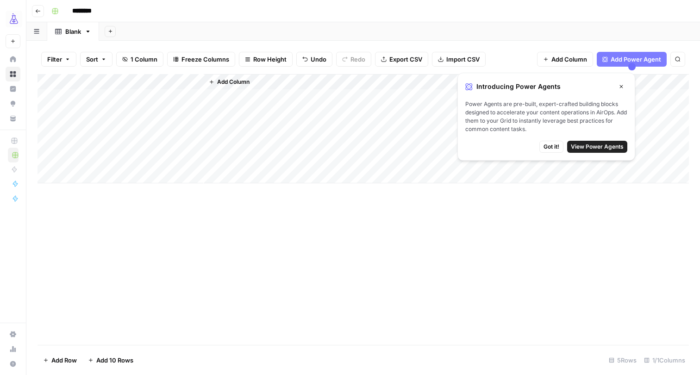
click at [235, 81] on span "Add Column" at bounding box center [233, 82] width 32 height 8
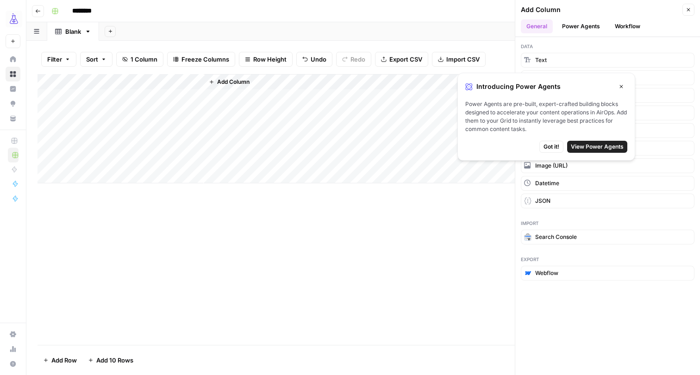
click at [553, 146] on span "Got it!" at bounding box center [551, 146] width 16 height 8
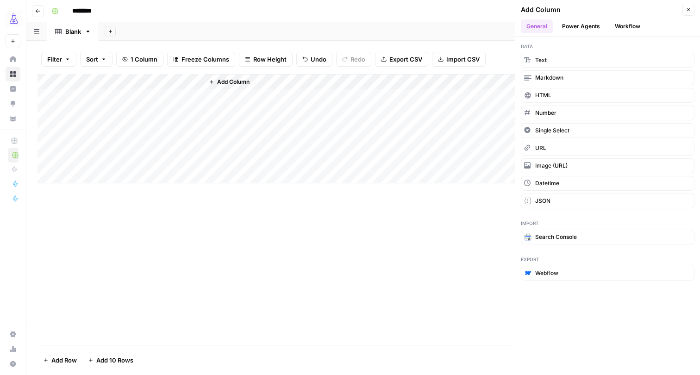
click at [626, 25] on button "Workflow" at bounding box center [627, 26] width 37 height 14
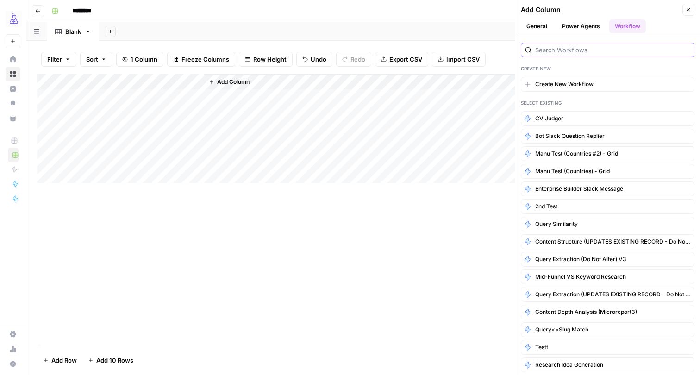
click at [557, 50] on input "search" at bounding box center [612, 49] width 155 height 9
click at [545, 120] on span "CV Judger" at bounding box center [549, 118] width 28 height 8
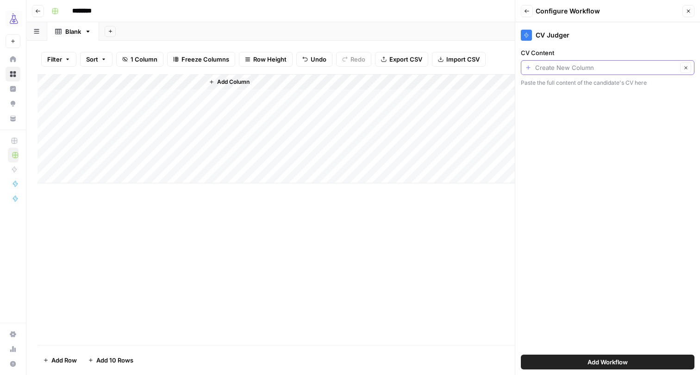
click at [573, 68] on input "CV Content" at bounding box center [606, 67] width 142 height 9
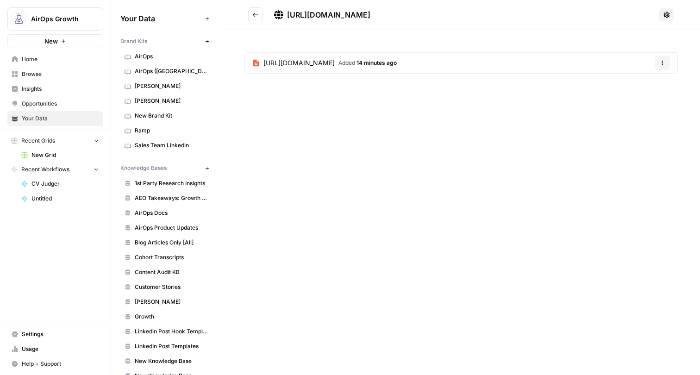
click at [335, 17] on span "[URL][DOMAIN_NAME]" at bounding box center [328, 14] width 83 height 9
click at [338, 8] on h2 "[URL][DOMAIN_NAME]" at bounding box center [451, 14] width 407 height 15
click at [667, 19] on button at bounding box center [666, 14] width 15 height 13
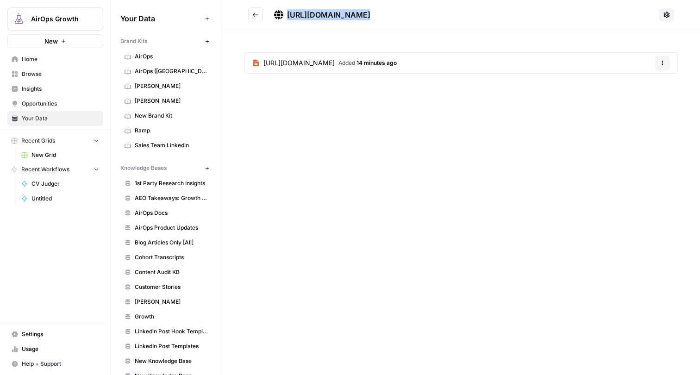
click at [309, 28] on header "[URL][DOMAIN_NAME]" at bounding box center [460, 15] width 477 height 30
click at [170, 60] on span "AirOps" at bounding box center [172, 56] width 74 height 8
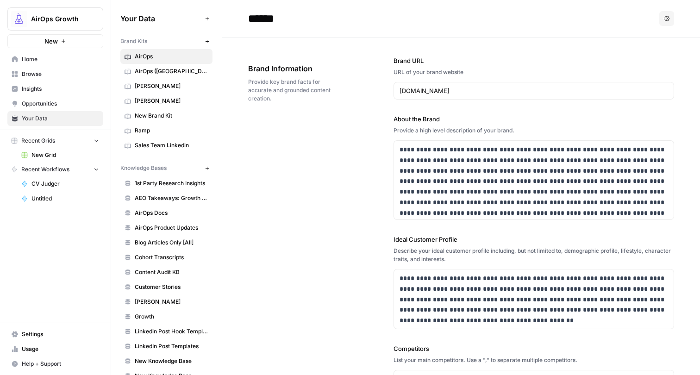
click at [155, 70] on span "AirOps ([GEOGRAPHIC_DATA])" at bounding box center [172, 71] width 74 height 8
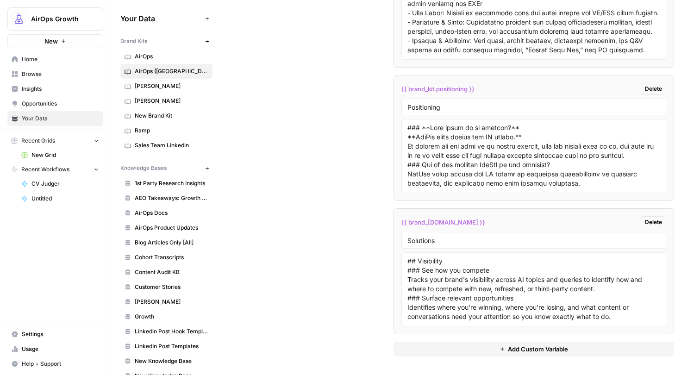
scroll to position [2129, 0]
click at [530, 347] on span "Add Custom Variable" at bounding box center [538, 348] width 60 height 9
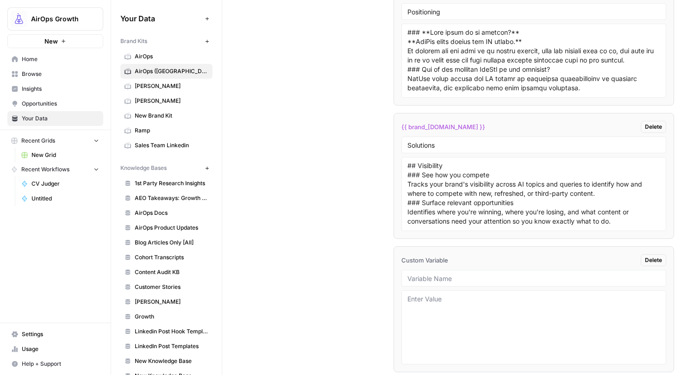
scroll to position [2255, 0]
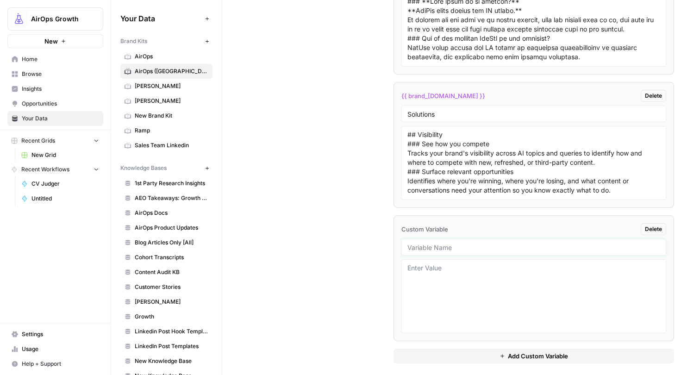
click at [472, 244] on input "text" at bounding box center [533, 247] width 253 height 8
type input "K"
type input "Job Description"
click at [476, 277] on textarea at bounding box center [533, 296] width 253 height 66
paste textarea "About AirOps Today thousands of leading brands and agencies use AirOps to win t…"
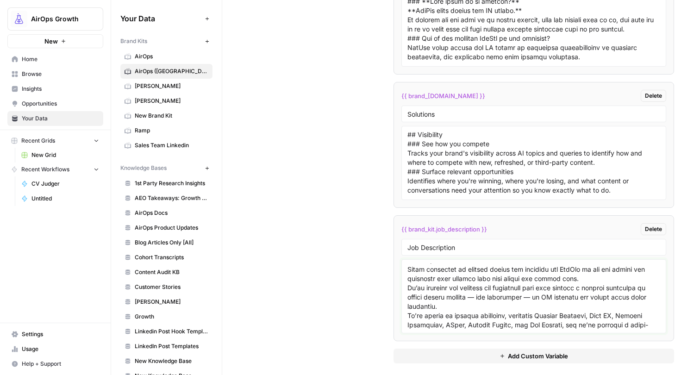
scroll to position [12, 0]
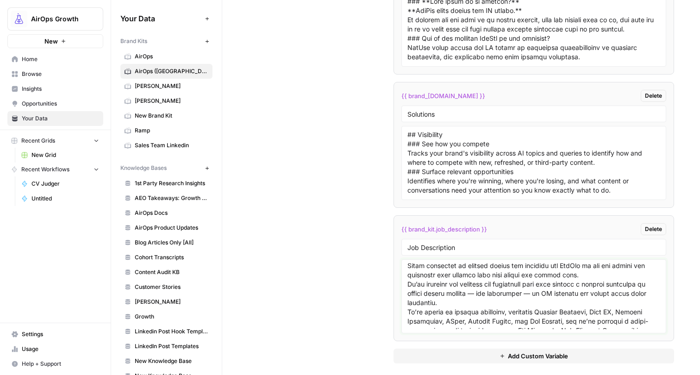
type textarea "About AirOps Today thousands of leading brands and agencies use AirOps to win t…"
click at [469, 250] on input "Job Description" at bounding box center [533, 247] width 253 height 8
drag, startPoint x: 494, startPoint y: 230, endPoint x: 402, endPoint y: 231, distance: 92.5
click at [401, 230] on div "{{ brand_kit.job_description }} Delete" at bounding box center [533, 229] width 265 height 12
copy span "{{ brand_kit.job_description }}"
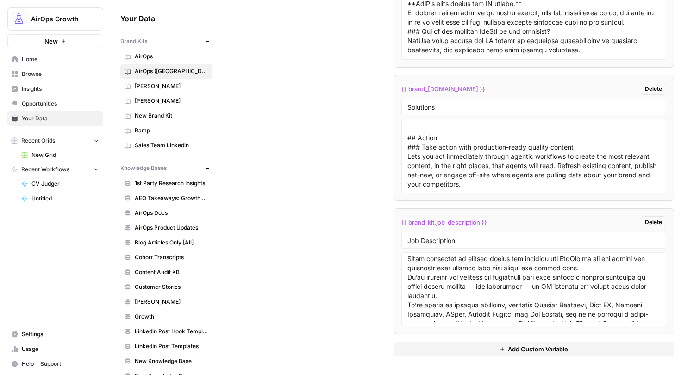
scroll to position [0, 0]
click at [46, 106] on span "Opportunities" at bounding box center [60, 103] width 77 height 8
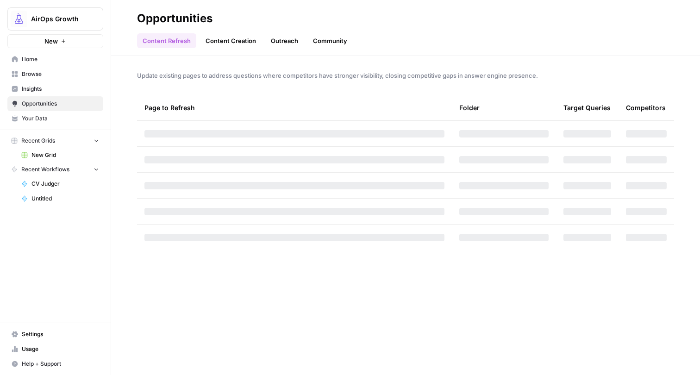
click at [31, 126] on nav "Home Browse Insights Opportunities Your Data" at bounding box center [55, 88] width 111 height 81
click at [30, 124] on link "Your Data" at bounding box center [55, 118] width 96 height 15
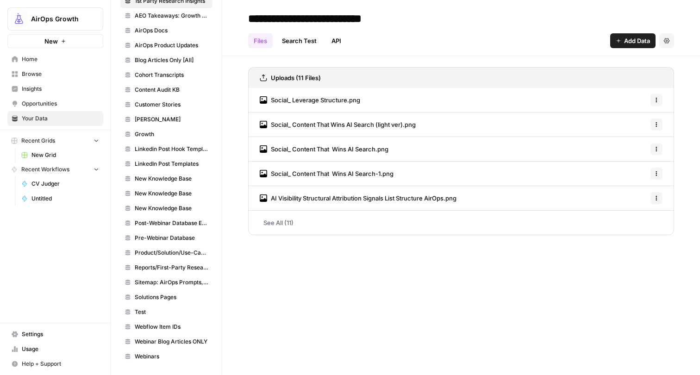
click at [159, 342] on span "Webinar Blog Articles ONLY" at bounding box center [172, 341] width 74 height 8
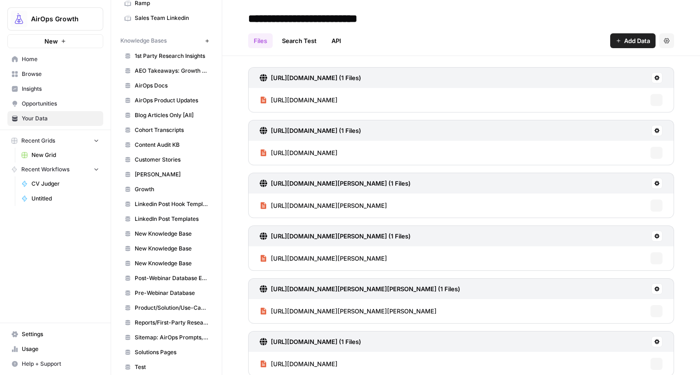
scroll to position [89, 0]
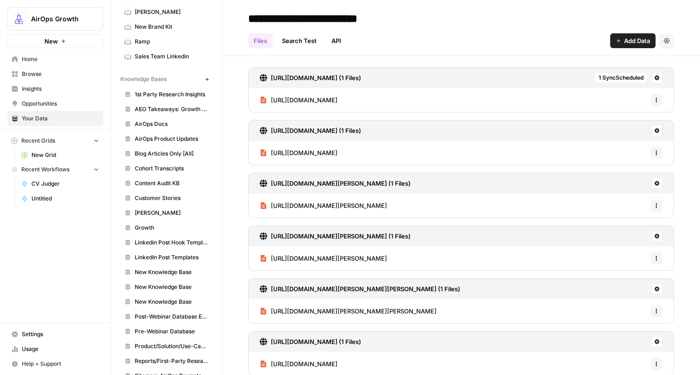
click at [162, 95] on span "1st Party Research Insights" at bounding box center [172, 94] width 74 height 8
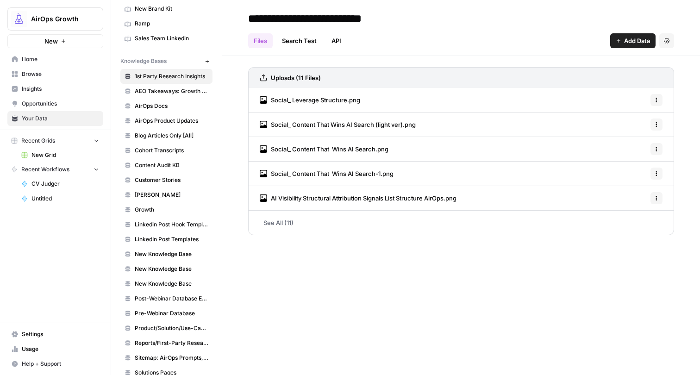
scroll to position [128, 0]
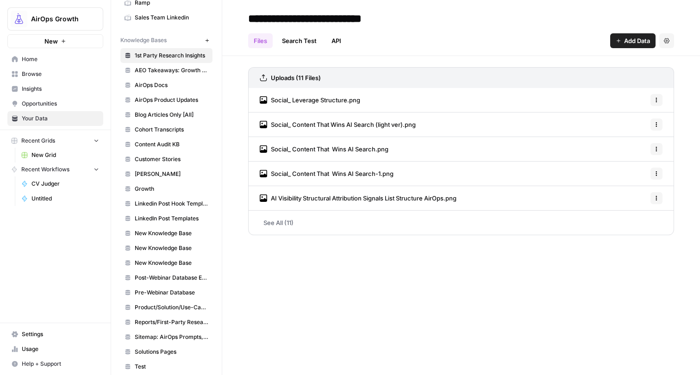
click at [157, 72] on span "AEO Takeaways: Growth Leader Series" at bounding box center [172, 70] width 74 height 8
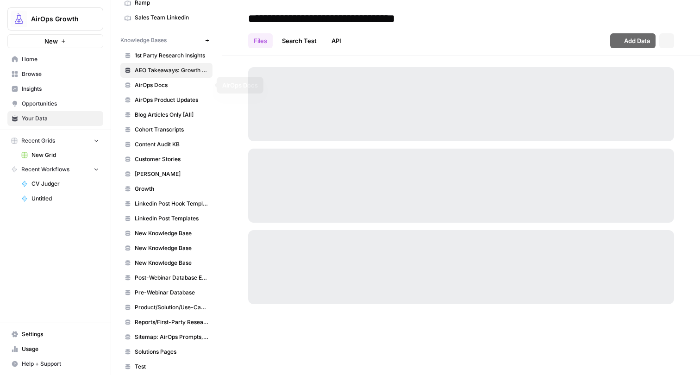
click at [157, 82] on span "AirOps Docs" at bounding box center [172, 85] width 74 height 8
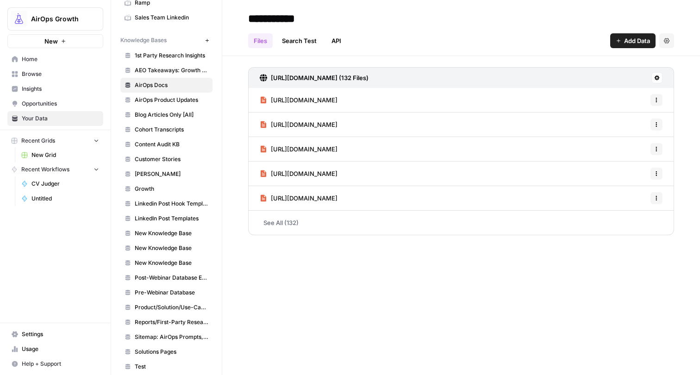
click at [155, 100] on span "AirOps Product Updates" at bounding box center [172, 100] width 74 height 8
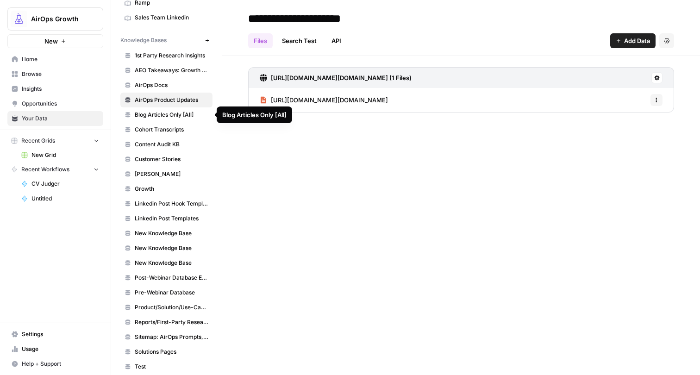
click at [155, 116] on span "Blog Articles Only [All]" at bounding box center [172, 115] width 74 height 8
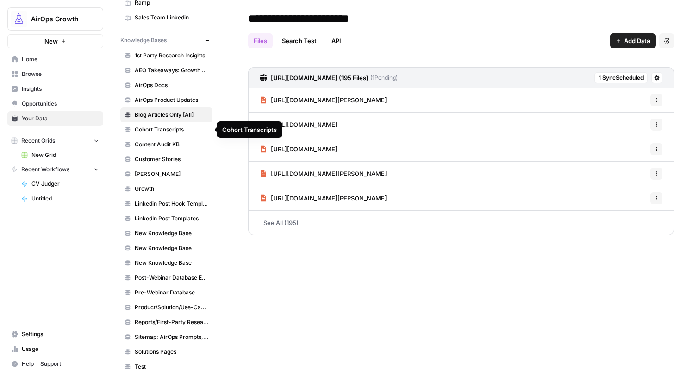
click at [156, 130] on span "Cohort Transcripts" at bounding box center [172, 129] width 74 height 8
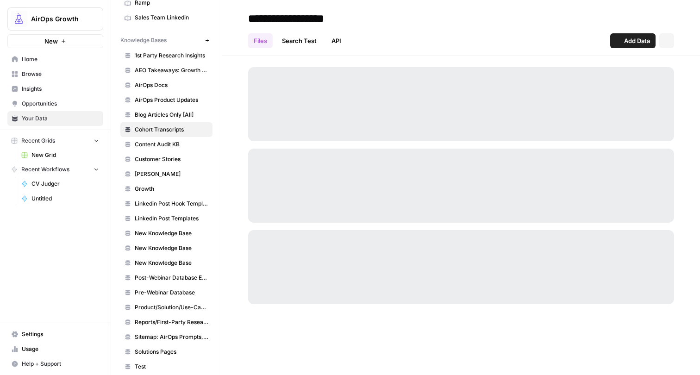
click at [156, 150] on link "Content Audit KB" at bounding box center [166, 144] width 92 height 15
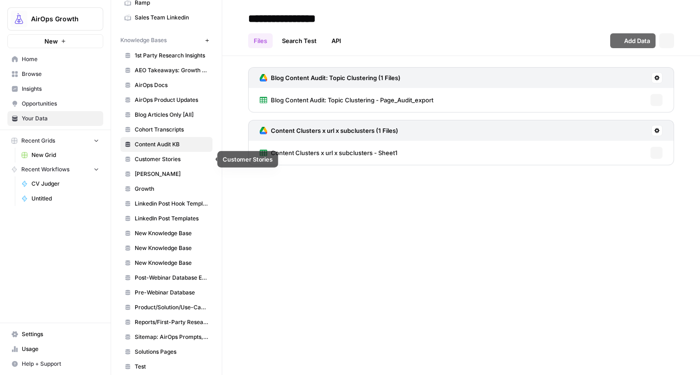
click at [156, 161] on span "Customer Stories" at bounding box center [172, 159] width 74 height 8
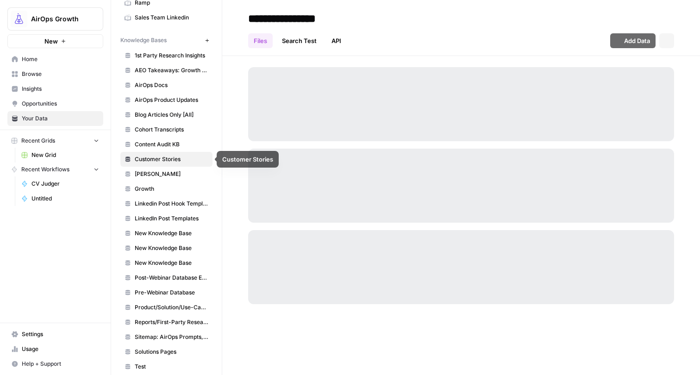
click at [156, 175] on span "Eli Schwartz" at bounding box center [172, 174] width 74 height 8
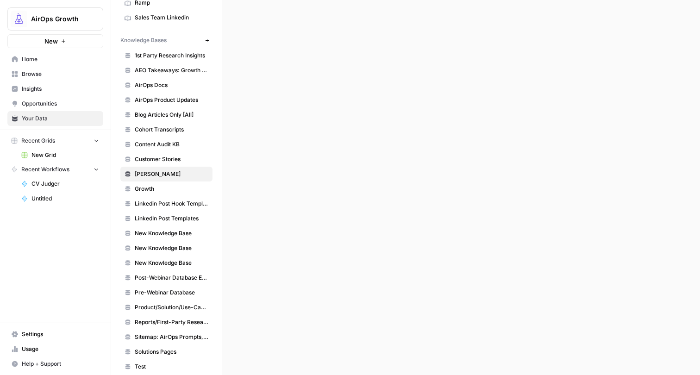
click at [155, 186] on span "Growth" at bounding box center [172, 189] width 74 height 8
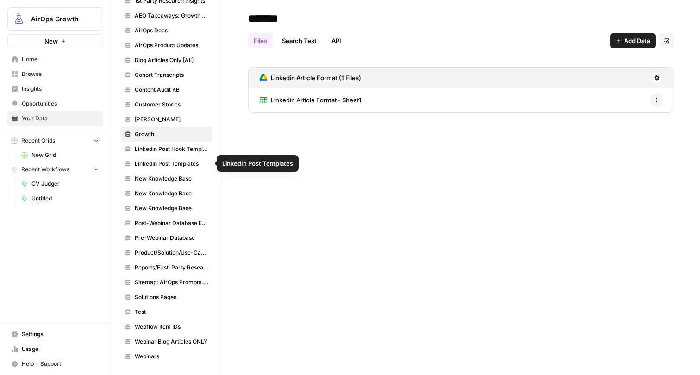
scroll to position [182, 0]
click at [160, 167] on span "LinkedIn Post Templates" at bounding box center [172, 164] width 74 height 8
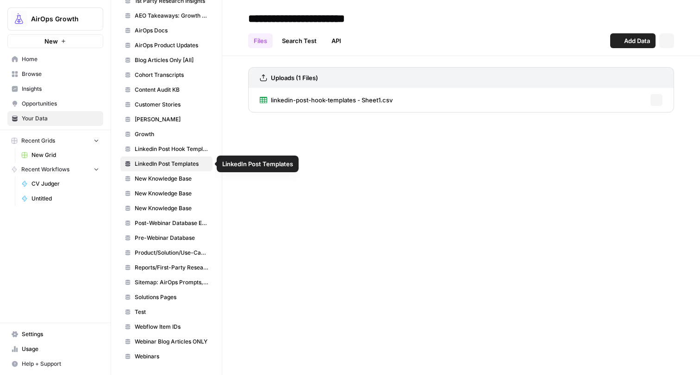
click at [160, 189] on span "New Knowledge Base" at bounding box center [172, 193] width 74 height 8
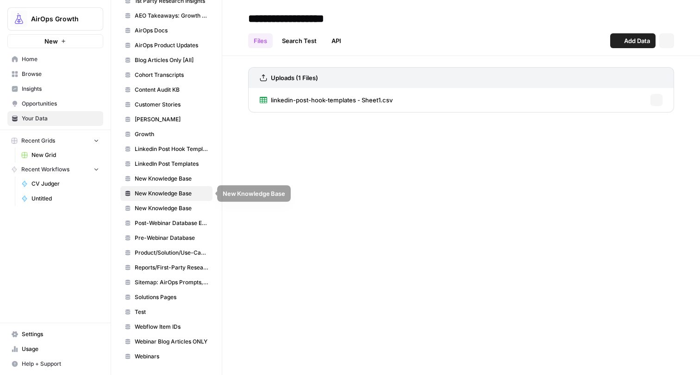
click at [160, 180] on span "New Knowledge Base" at bounding box center [172, 178] width 74 height 8
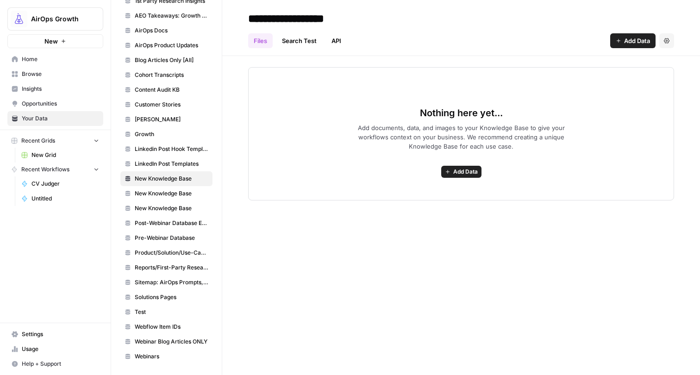
click at [158, 201] on link "New Knowledge Base" at bounding box center [166, 208] width 92 height 15
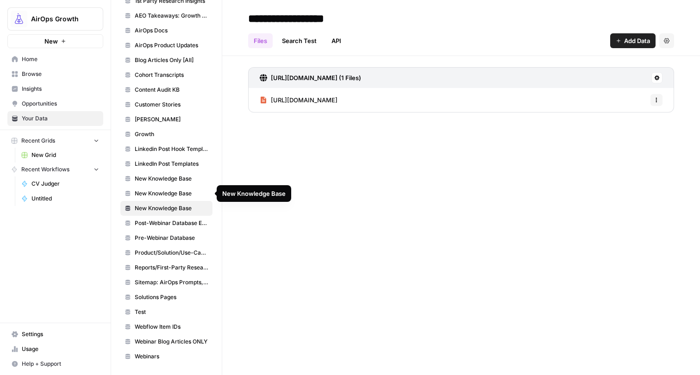
click at [337, 16] on input "**********" at bounding box center [318, 18] width 148 height 19
type input "*******"
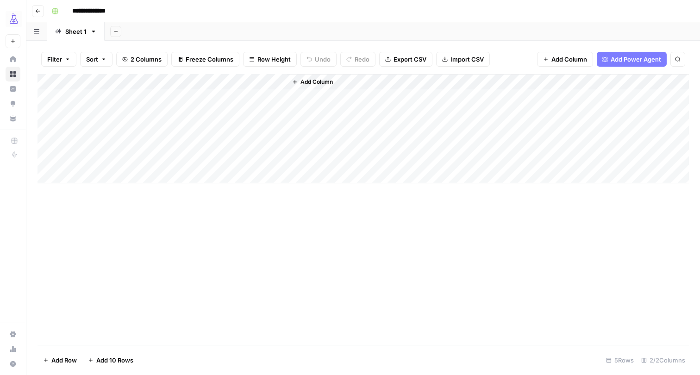
click at [265, 81] on div "Add Column" at bounding box center [362, 128] width 651 height 109
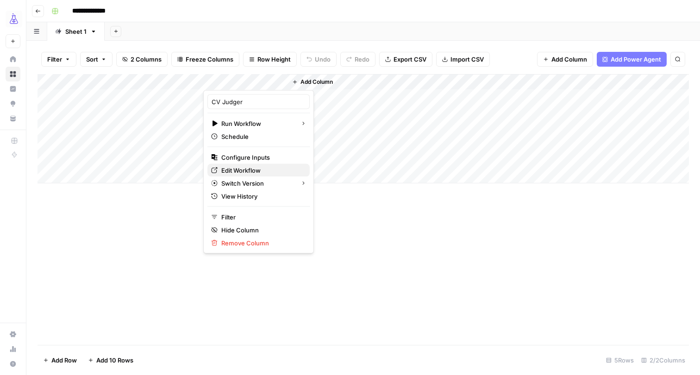
click at [254, 168] on span "Edit Workflow" at bounding box center [261, 170] width 81 height 9
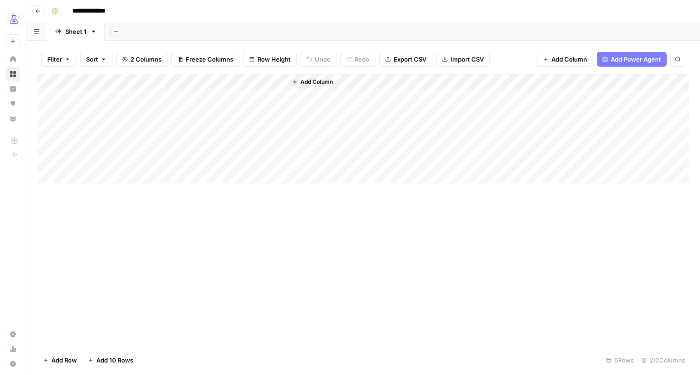
click at [267, 79] on div "Add Column" at bounding box center [362, 128] width 651 height 109
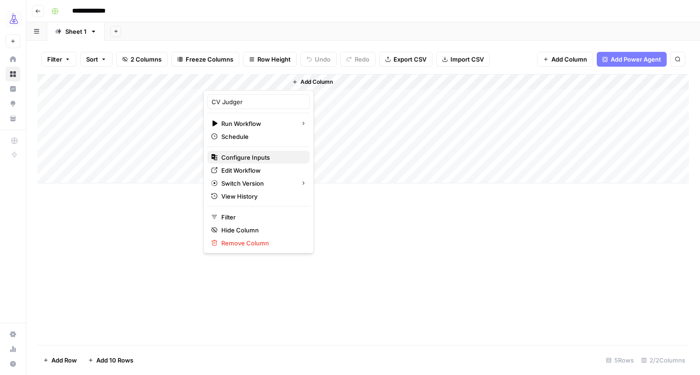
click at [266, 159] on span "Configure Inputs" at bounding box center [261, 157] width 81 height 9
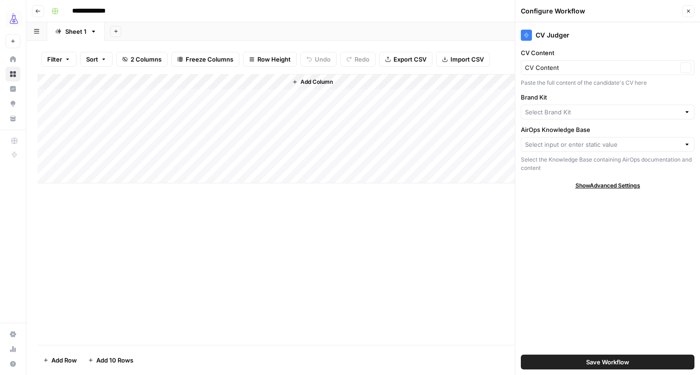
type input "AirOps ([GEOGRAPHIC_DATA])"
type input "Sitemap: AirOps Prompts, Tools, Blog"
click at [593, 142] on input "AirOps Knowledge Base" at bounding box center [601, 144] width 152 height 9
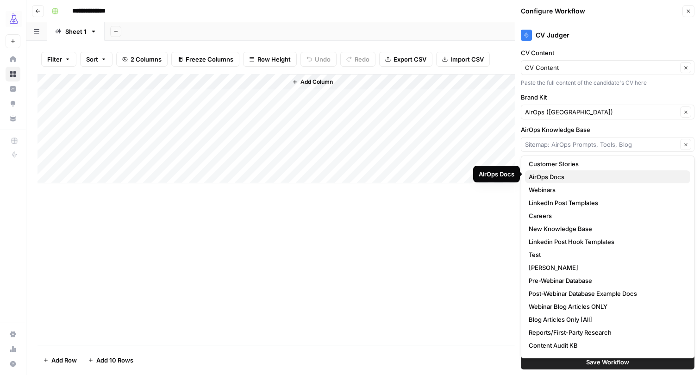
scroll to position [35, 0]
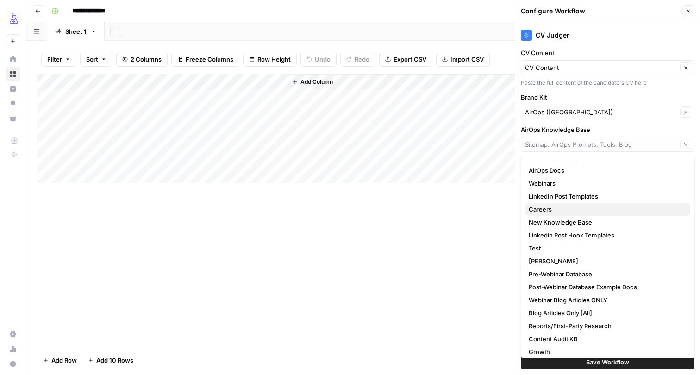
click at [563, 207] on span "Careers" at bounding box center [605, 208] width 154 height 9
type input "Careers"
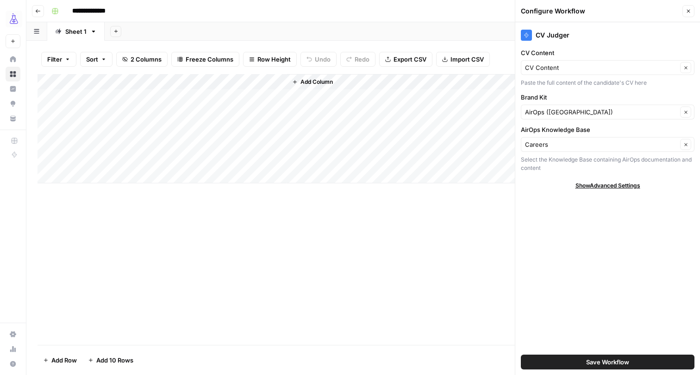
click at [440, 217] on div "Add Column" at bounding box center [362, 209] width 651 height 271
click at [164, 93] on div "Add Column" at bounding box center [362, 128] width 651 height 109
type textarea "**********"
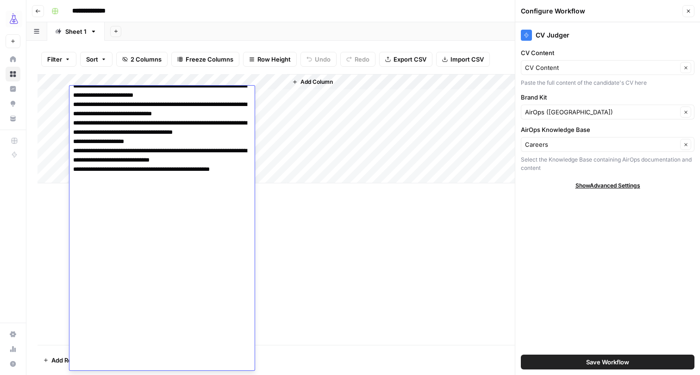
click at [286, 105] on div "Add Column" at bounding box center [362, 128] width 651 height 109
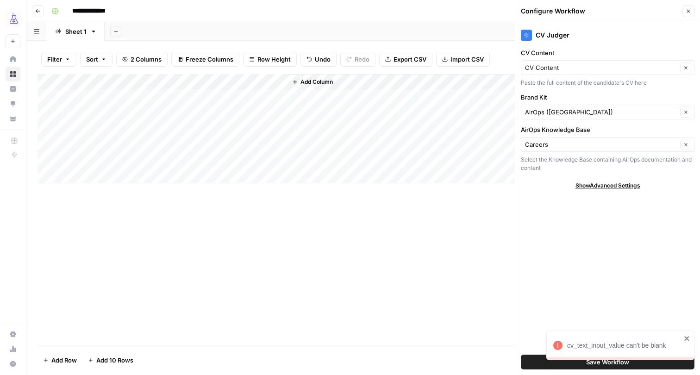
click at [246, 93] on div "Add Column" at bounding box center [362, 128] width 651 height 109
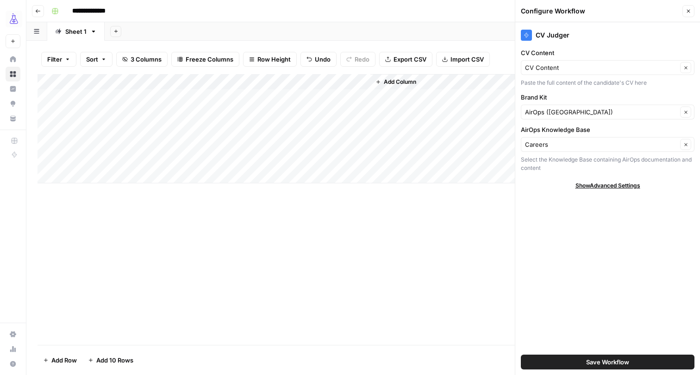
click at [359, 93] on div "Add Column" at bounding box center [362, 128] width 651 height 109
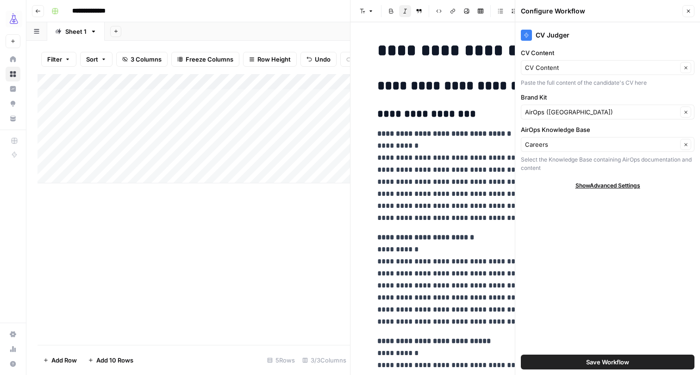
click at [687, 14] on button "Close" at bounding box center [688, 11] width 12 height 12
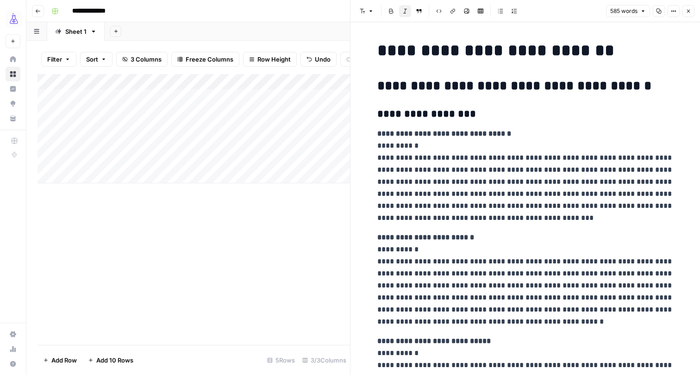
click at [689, 12] on icon "button" at bounding box center [688, 11] width 3 height 3
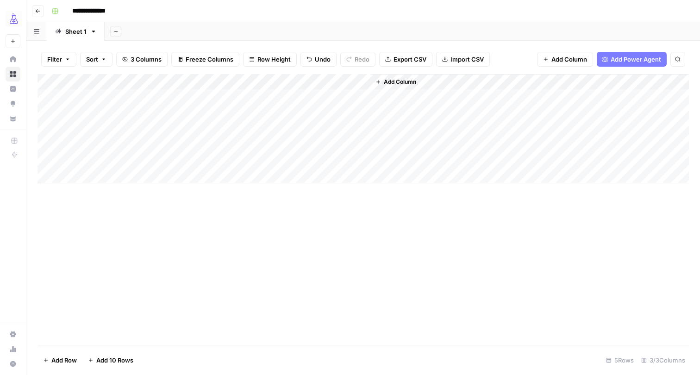
click at [267, 79] on div "Add Column" at bounding box center [362, 128] width 651 height 109
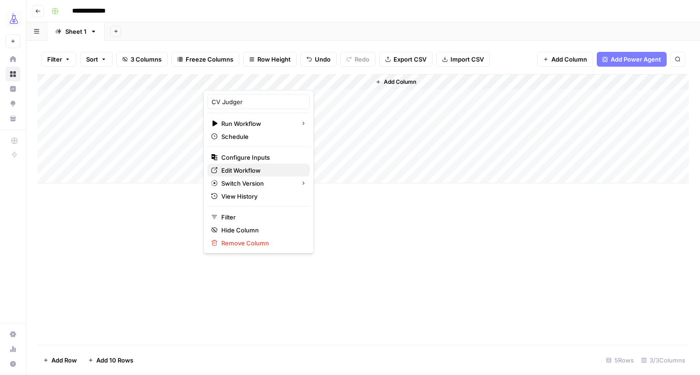
click at [234, 170] on span "Edit Workflow" at bounding box center [261, 170] width 81 height 9
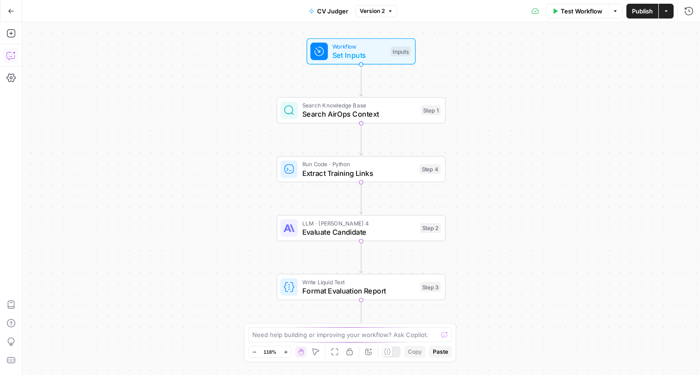
click at [11, 55] on icon "button" at bounding box center [10, 55] width 9 height 9
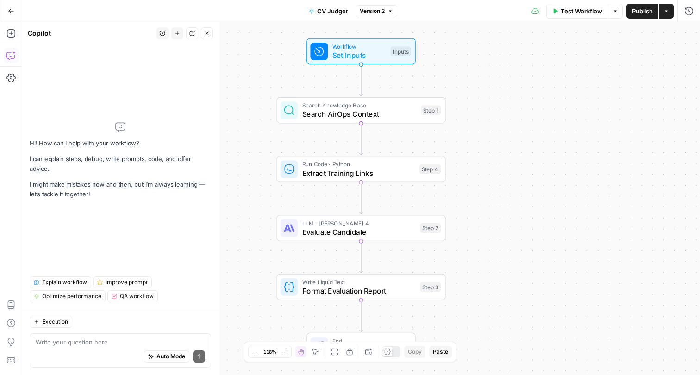
drag, startPoint x: 106, startPoint y: 343, endPoint x: 108, endPoint y: 333, distance: 10.3
click at [106, 343] on textarea at bounding box center [120, 341] width 169 height 9
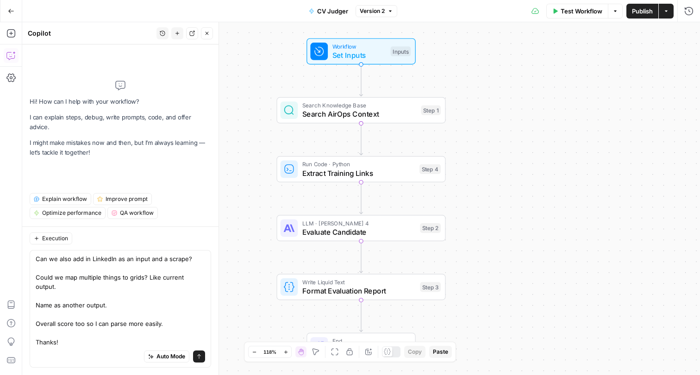
type textarea "Can we also add in LinkedIn as an input and a scrape? Could we map multiple thi…"
click at [176, 359] on span "Auto Mode" at bounding box center [170, 356] width 29 height 8
click at [173, 316] on textarea "Can we also add in LinkedIn as an input and a scrape? Could we map multiple thi…" at bounding box center [120, 300] width 169 height 93
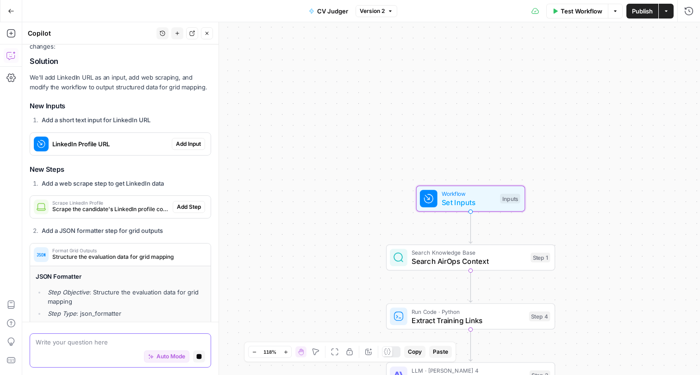
scroll to position [207, 0]
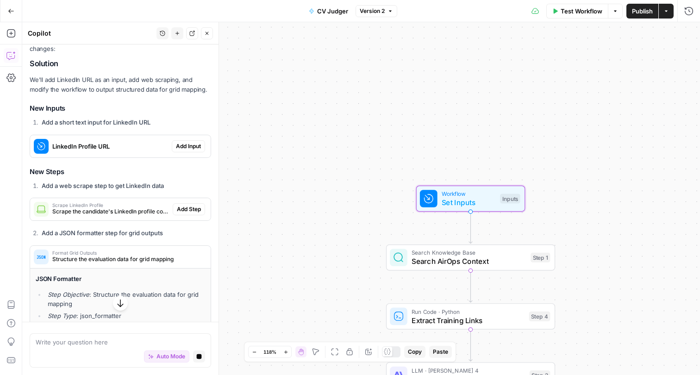
click at [190, 142] on span "Add Input" at bounding box center [188, 146] width 25 height 8
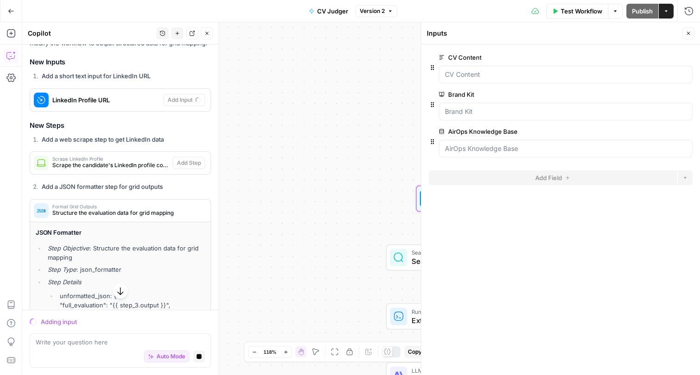
scroll to position [251, 0]
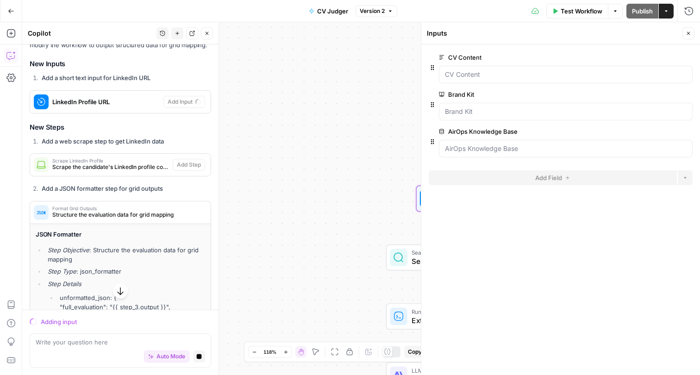
click at [685, 32] on button "Close" at bounding box center [688, 33] width 12 height 12
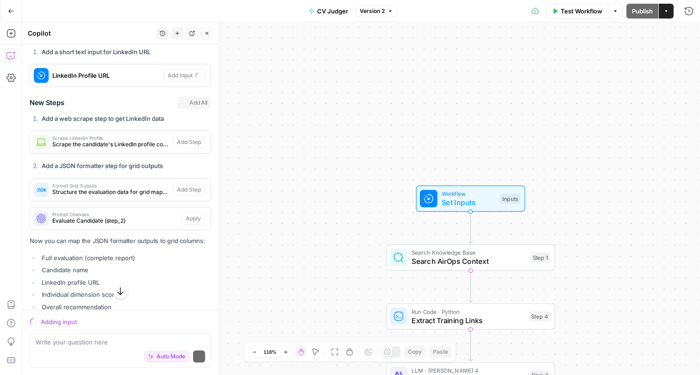
scroll to position [276, 0]
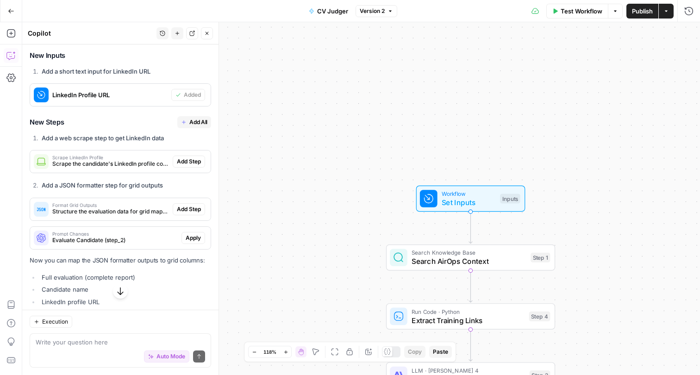
click at [457, 61] on div "Workflow Set Inputs Inputs Search Knowledge Base Search AirOps Context Step 1 R…" at bounding box center [360, 198] width 677 height 353
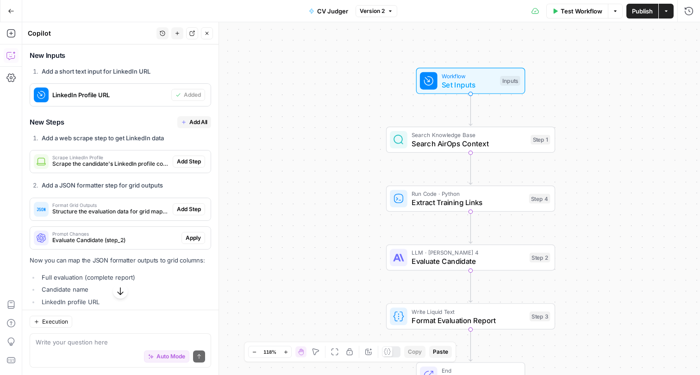
click at [196, 118] on span "Add All" at bounding box center [198, 122] width 18 height 8
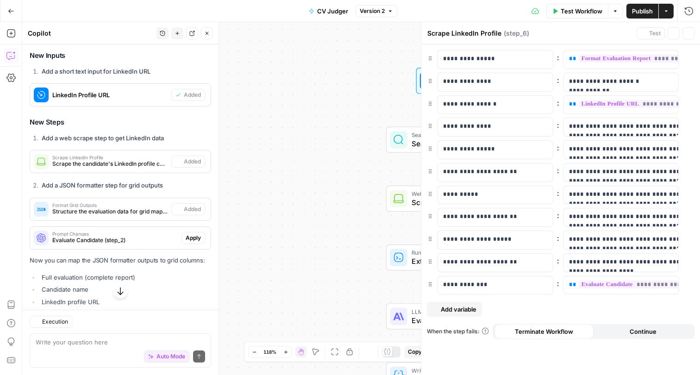
type textarea "Format Grid Outputs"
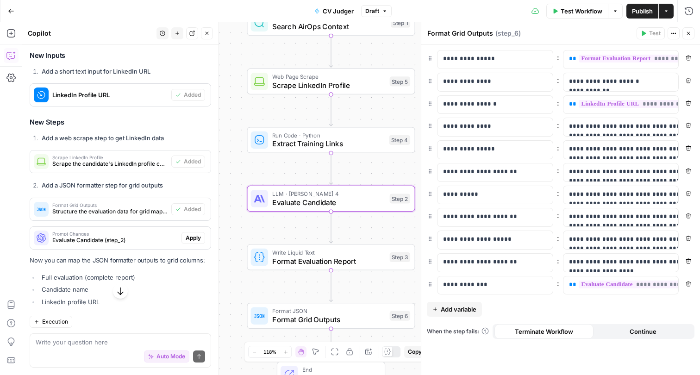
click at [190, 234] on span "Apply" at bounding box center [193, 238] width 15 height 8
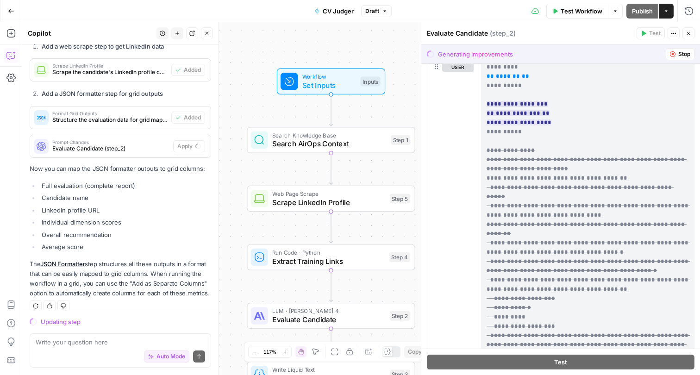
scroll to position [82, 0]
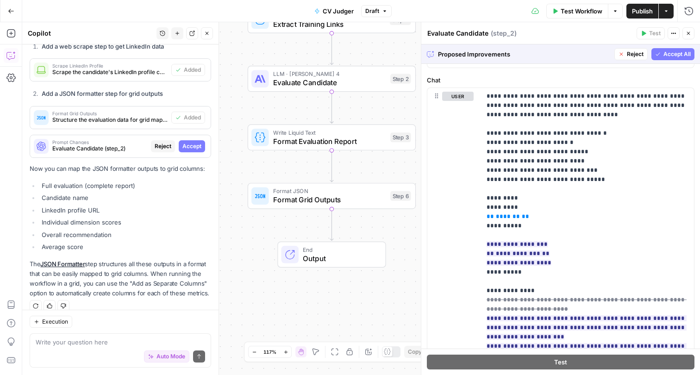
click at [670, 58] on span "Accept All" at bounding box center [676, 54] width 27 height 8
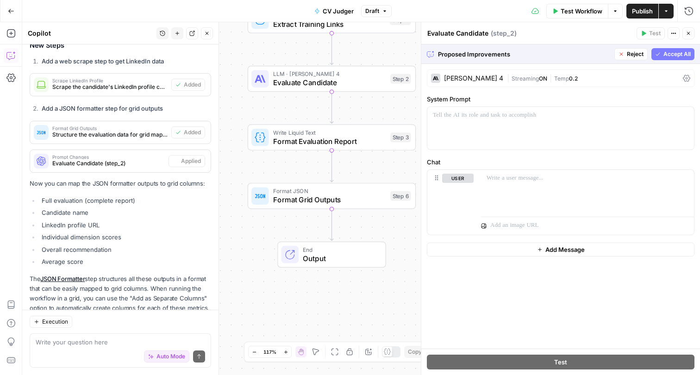
scroll to position [0, 0]
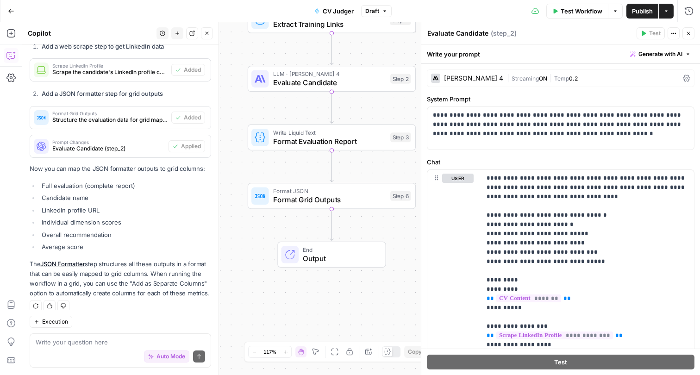
click at [647, 13] on span "Publish" at bounding box center [642, 10] width 21 height 9
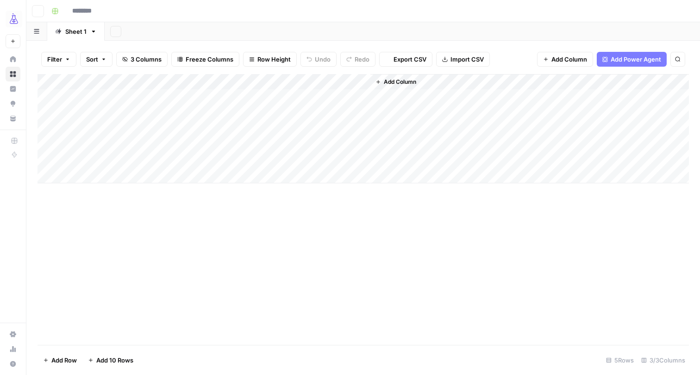
type input "**********"
click at [406, 79] on span "Add Column" at bounding box center [400, 82] width 32 height 8
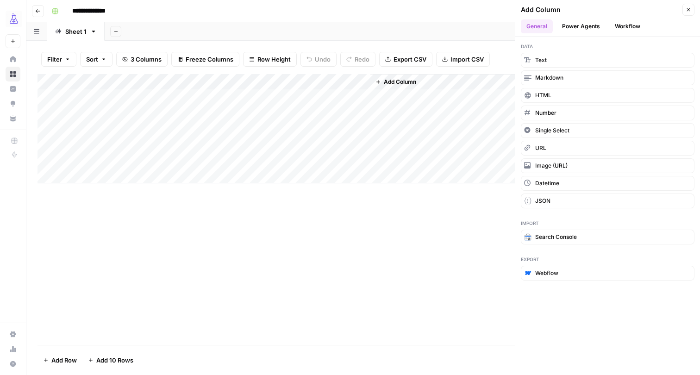
click at [267, 78] on div "Add Column" at bounding box center [362, 128] width 651 height 109
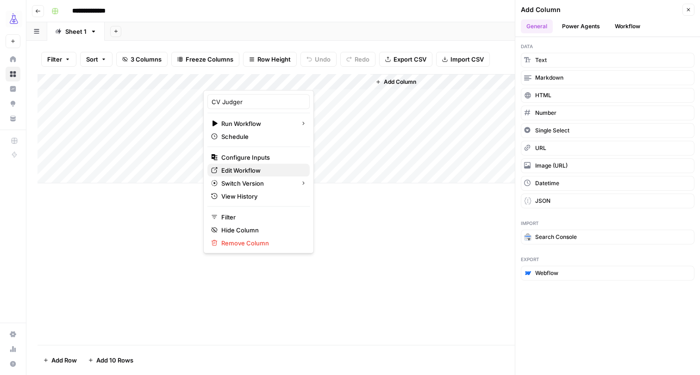
click at [251, 167] on span "Edit Workflow" at bounding box center [261, 170] width 81 height 9
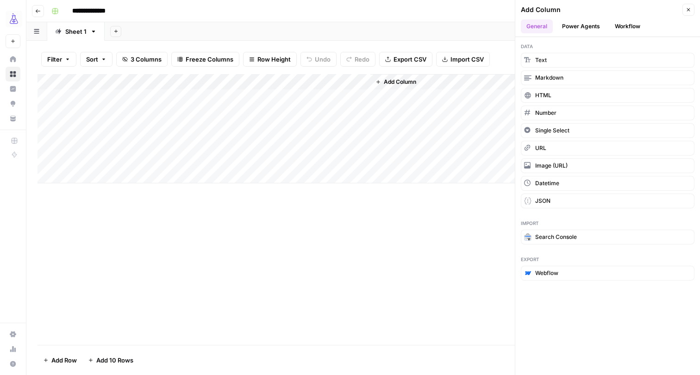
click at [267, 81] on div "Add Column" at bounding box center [362, 128] width 651 height 109
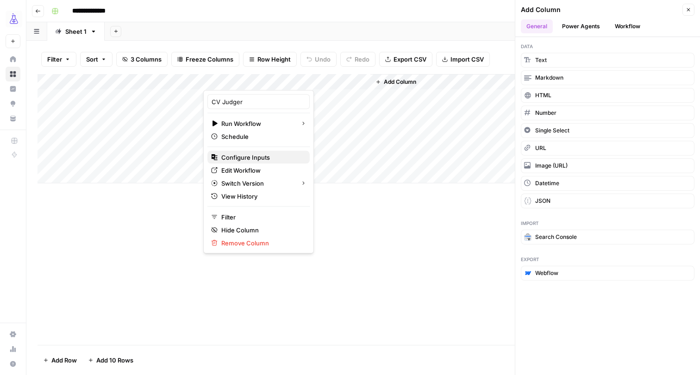
click at [255, 157] on span "Configure Inputs" at bounding box center [261, 157] width 81 height 9
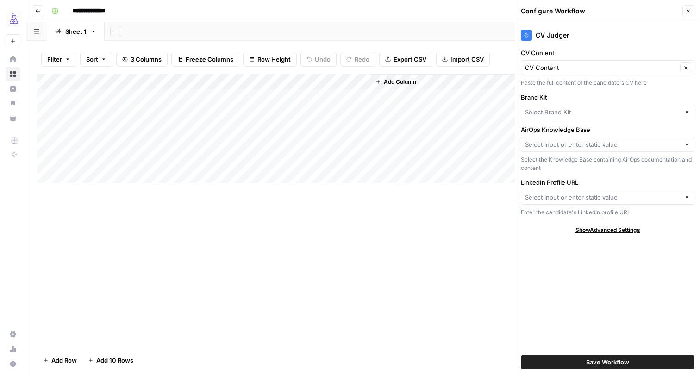
type input "AirOps ([GEOGRAPHIC_DATA])"
type input "Sitemap: AirOps Prompts, Tools, Blog"
click at [567, 139] on div "Sitemap: AirOps Prompts, Tools, Blog Clear" at bounding box center [606, 144] width 173 height 15
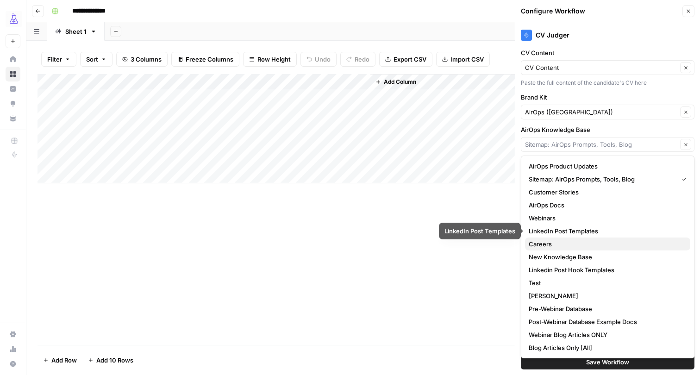
click at [545, 243] on span "Careers" at bounding box center [605, 243] width 154 height 9
type input "Careers"
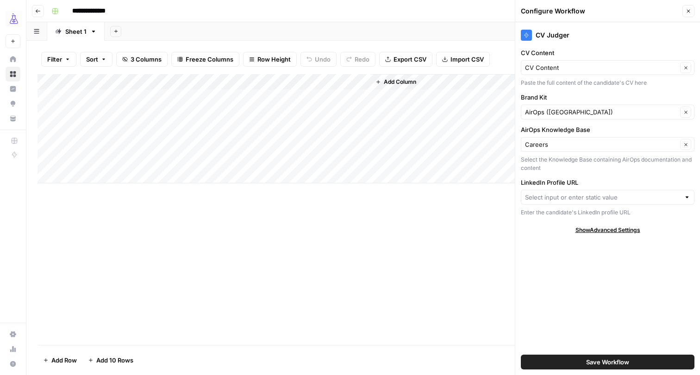
click at [563, 192] on div at bounding box center [606, 197] width 173 height 15
click at [453, 206] on div "Add Column" at bounding box center [362, 209] width 651 height 271
click at [622, 360] on span "Save Workflow" at bounding box center [607, 361] width 43 height 9
click at [686, 11] on icon "button" at bounding box center [688, 11] width 6 height 6
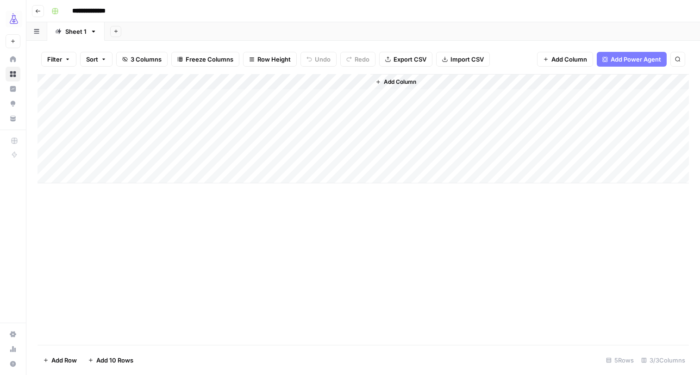
click at [406, 74] on div "Add Column" at bounding box center [529, 128] width 318 height 109
click at [405, 78] on span "Add Column" at bounding box center [400, 82] width 32 height 8
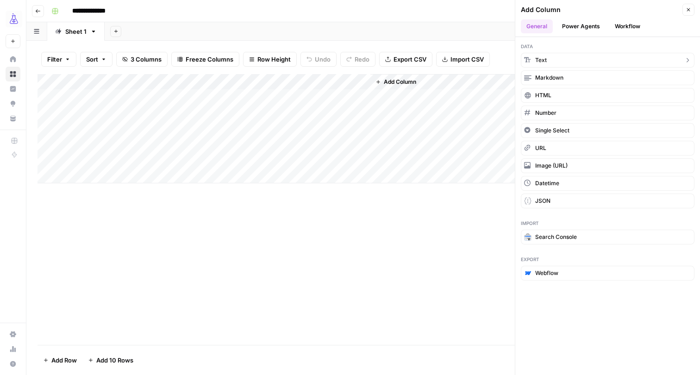
click at [603, 60] on button "Text" at bounding box center [606, 60] width 173 height 15
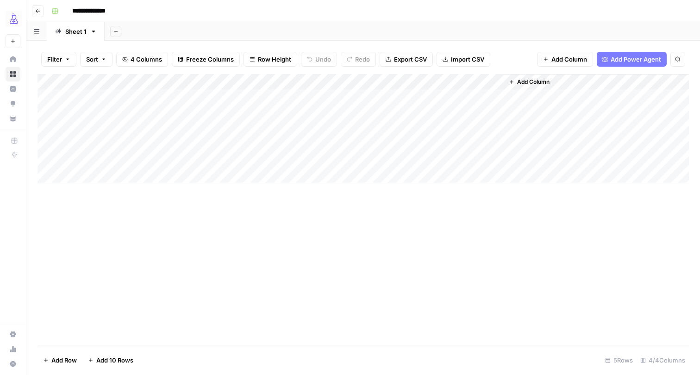
drag, startPoint x: 403, startPoint y: 83, endPoint x: 263, endPoint y: 82, distance: 140.2
click at [263, 82] on div "Add Column" at bounding box center [362, 128] width 651 height 109
click at [254, 81] on div "Add Column" at bounding box center [362, 128] width 651 height 109
click at [256, 106] on div "New Column" at bounding box center [258, 101] width 102 height 15
type input "LinkedIn"
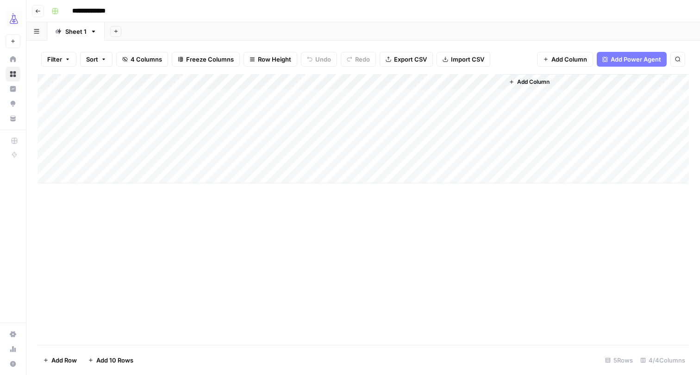
click at [402, 80] on div "Add Column" at bounding box center [362, 128] width 651 height 109
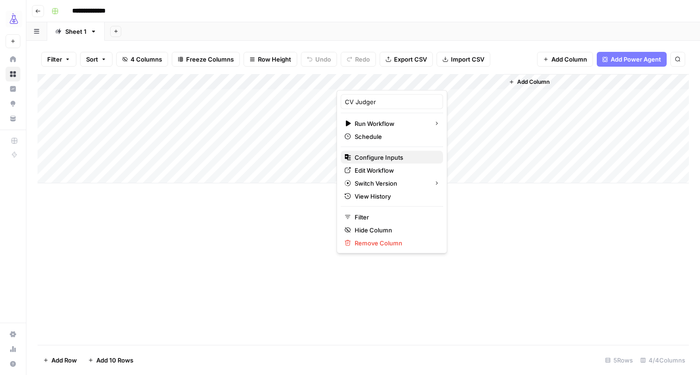
click at [378, 156] on span "Configure Inputs" at bounding box center [394, 157] width 81 height 9
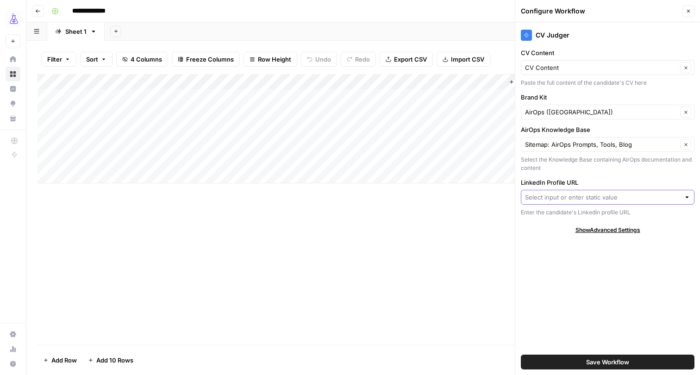
click at [586, 194] on input "LinkedIn Profile URL" at bounding box center [602, 196] width 155 height 9
click at [555, 228] on span "LinkedIn" at bounding box center [599, 231] width 143 height 9
type input "LinkedIn"
click at [589, 143] on input "AirOps Knowledge Base" at bounding box center [601, 144] width 152 height 9
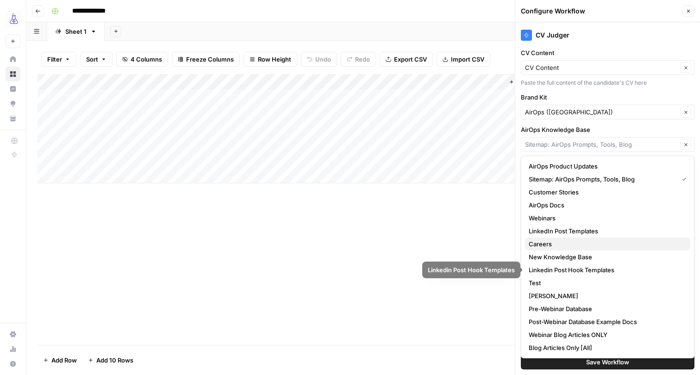
click at [556, 243] on span "Careers" at bounding box center [605, 243] width 154 height 9
type input "Careers"
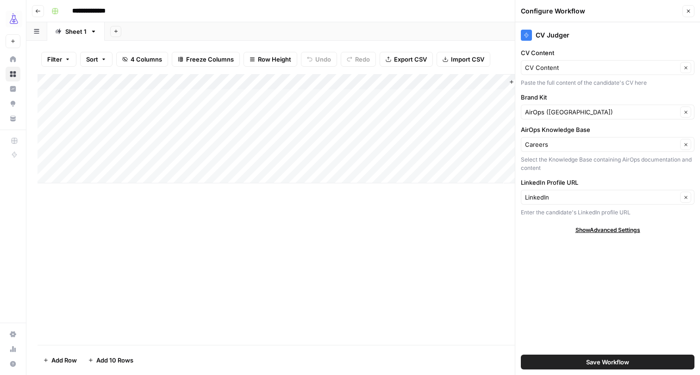
click at [589, 357] on span "Save Workflow" at bounding box center [607, 361] width 43 height 9
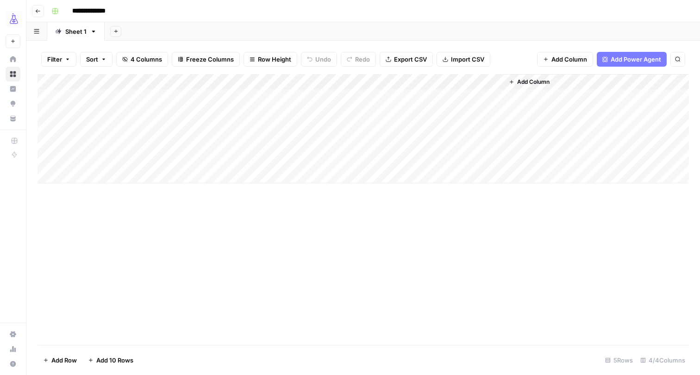
click at [400, 78] on div "Add Column" at bounding box center [362, 128] width 651 height 109
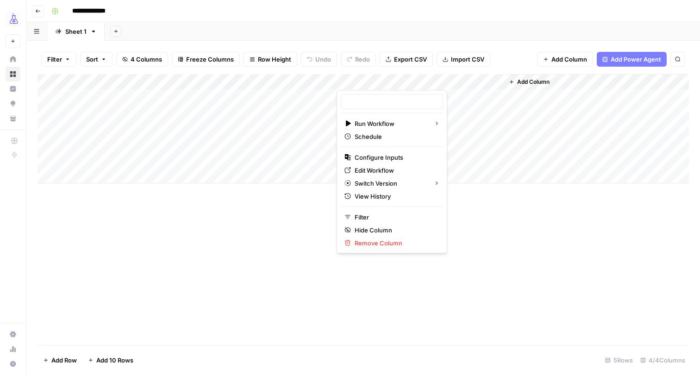
type input "CV Judger"
click at [398, 157] on span "Configure Inputs" at bounding box center [394, 157] width 81 height 9
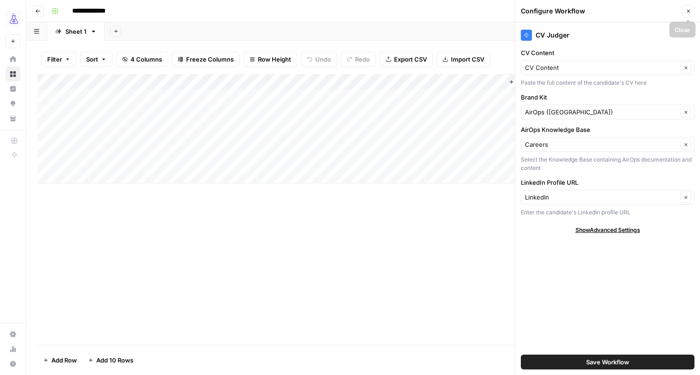
click at [685, 11] on icon "button" at bounding box center [688, 11] width 6 height 6
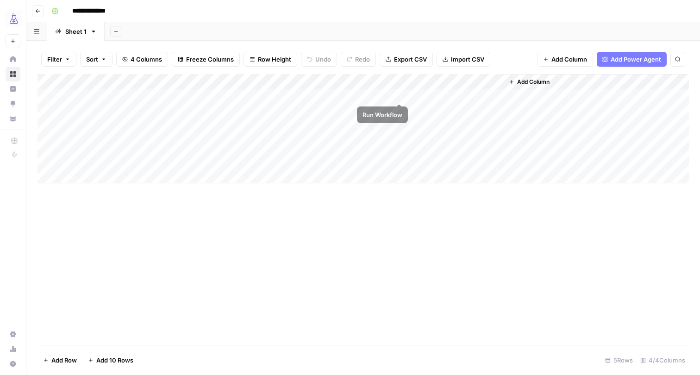
click at [411, 96] on div "Add Column" at bounding box center [362, 128] width 651 height 109
click at [280, 96] on div "Add Column" at bounding box center [362, 128] width 651 height 109
click at [296, 91] on div "Add Column" at bounding box center [362, 128] width 651 height 109
click at [296, 91] on textarea at bounding box center [277, 94] width 148 height 13
type textarea "**********"
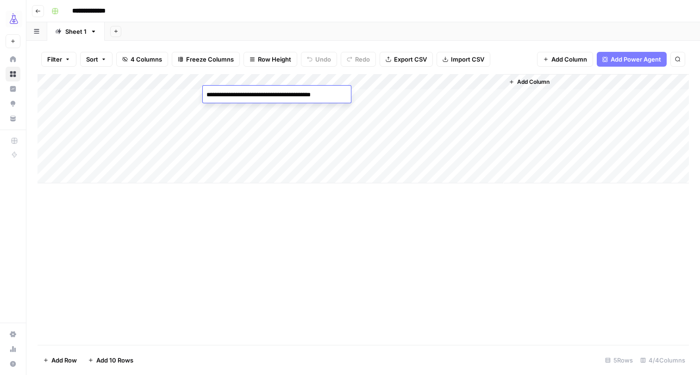
click at [406, 92] on div "Add Column" at bounding box center [362, 128] width 651 height 109
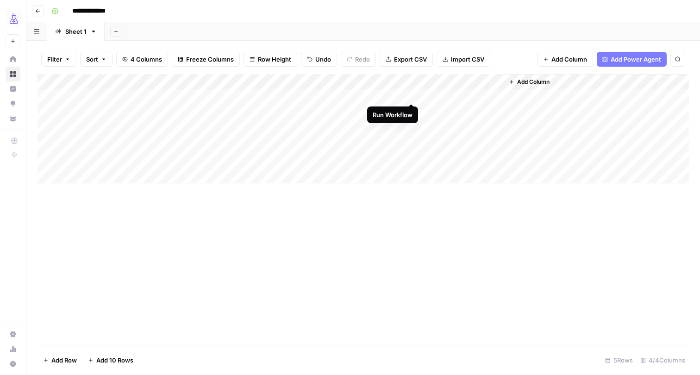
click at [415, 95] on div "Add Column" at bounding box center [362, 128] width 651 height 109
click at [464, 209] on div "Add Column" at bounding box center [362, 209] width 651 height 271
click at [410, 94] on div "Add Column" at bounding box center [362, 128] width 651 height 109
click at [401, 80] on div "Add Column" at bounding box center [362, 128] width 651 height 109
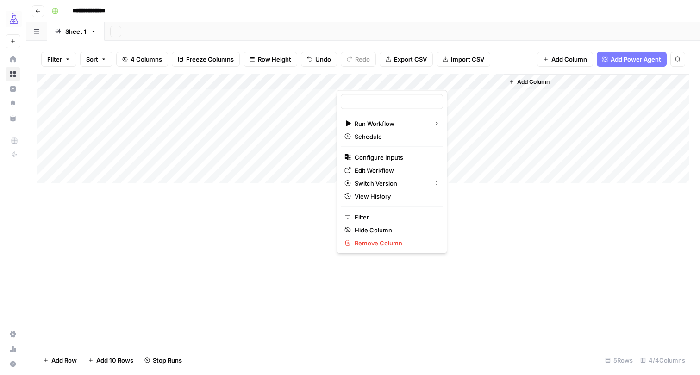
type input "CV Judger"
click at [520, 96] on div "Add Column" at bounding box center [595, 128] width 185 height 109
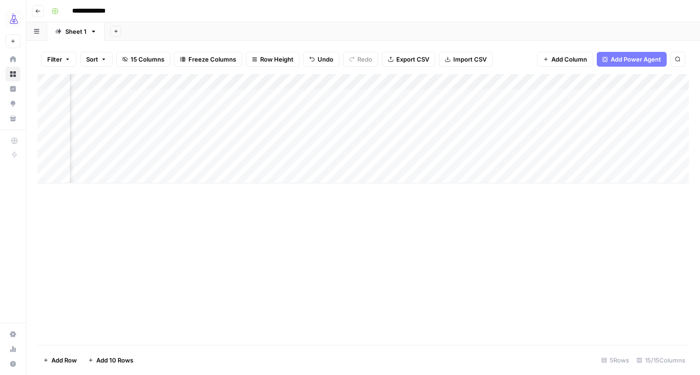
click at [282, 78] on div "Add Column" at bounding box center [362, 128] width 651 height 109
type input "Output"
click at [248, 167] on span "Remove Column" at bounding box center [264, 170] width 81 height 9
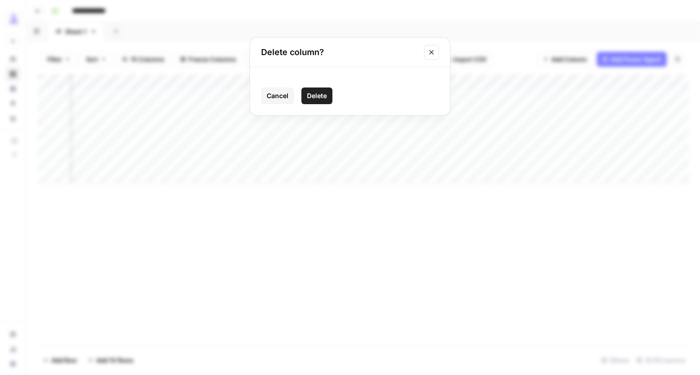
click at [305, 87] on div "Cancel Delete" at bounding box center [350, 91] width 200 height 48
click at [316, 98] on span "Delete" at bounding box center [317, 95] width 20 height 9
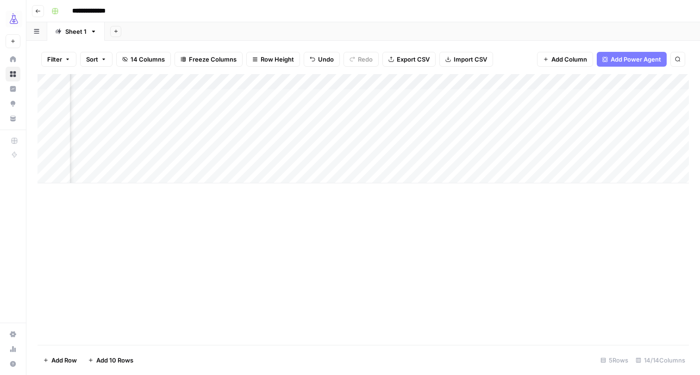
click at [258, 91] on div "Add Column" at bounding box center [362, 128] width 651 height 109
click at [331, 93] on div "Add Column" at bounding box center [362, 128] width 651 height 109
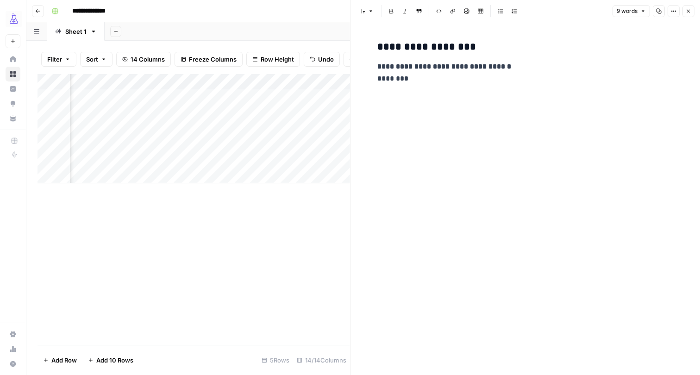
click at [684, 14] on button "Close" at bounding box center [688, 11] width 12 height 12
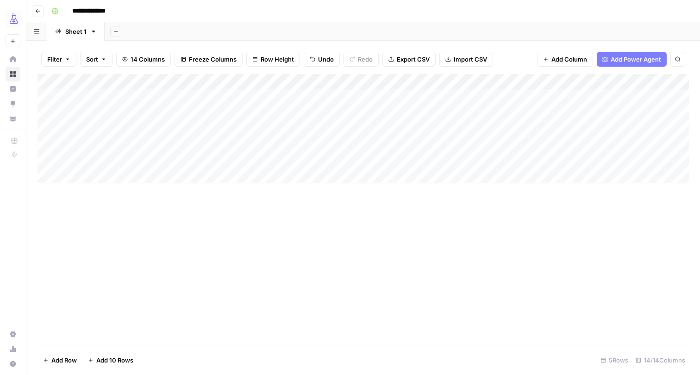
click at [178, 108] on div "Add Column" at bounding box center [362, 128] width 651 height 109
click at [246, 107] on div "Add Column" at bounding box center [362, 128] width 651 height 109
click at [150, 104] on div "Add Column" at bounding box center [362, 128] width 651 height 109
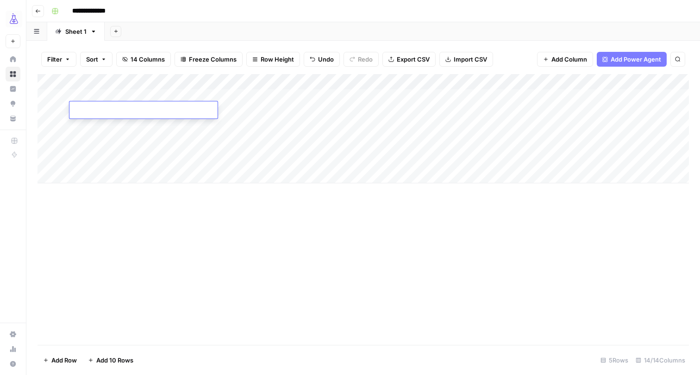
type textarea "**********"
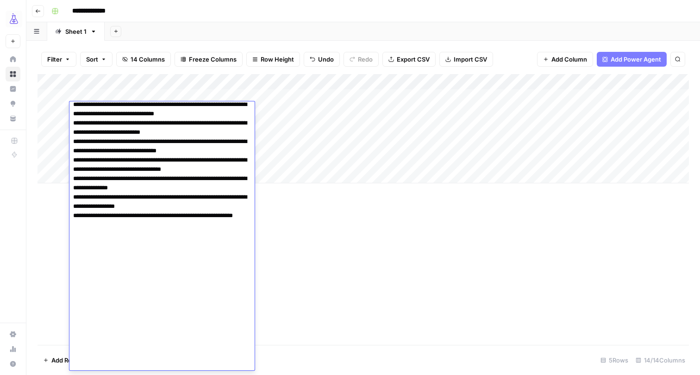
click at [378, 110] on div "Add Column" at bounding box center [362, 128] width 651 height 109
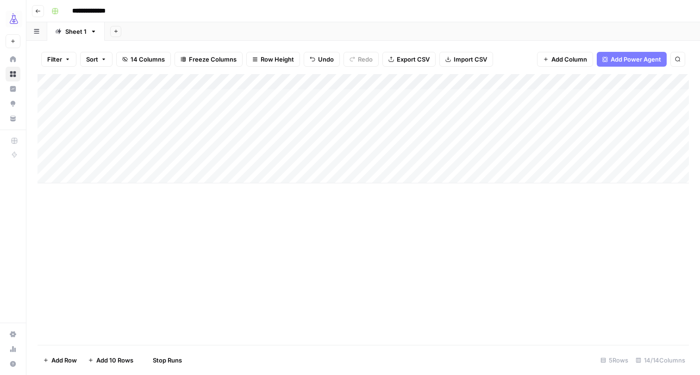
click at [183, 1] on header "**********" at bounding box center [362, 11] width 673 height 22
click at [229, 112] on div "Add Column" at bounding box center [362, 128] width 651 height 109
click at [229, 112] on textarea "***" at bounding box center [277, 110] width 148 height 13
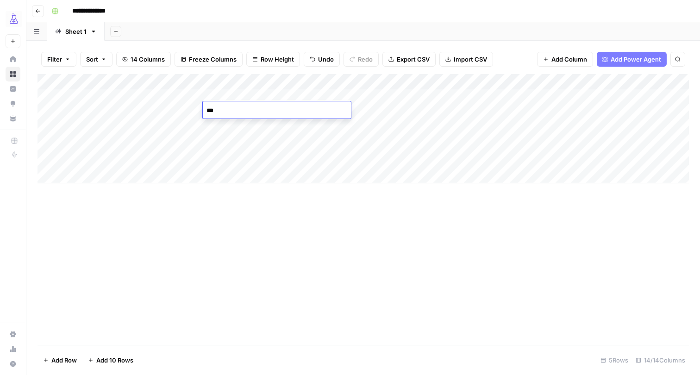
type textarea "**********"
click at [420, 117] on div "Add Column" at bounding box center [362, 128] width 651 height 109
click at [402, 109] on div "Add Column" at bounding box center [362, 128] width 651 height 109
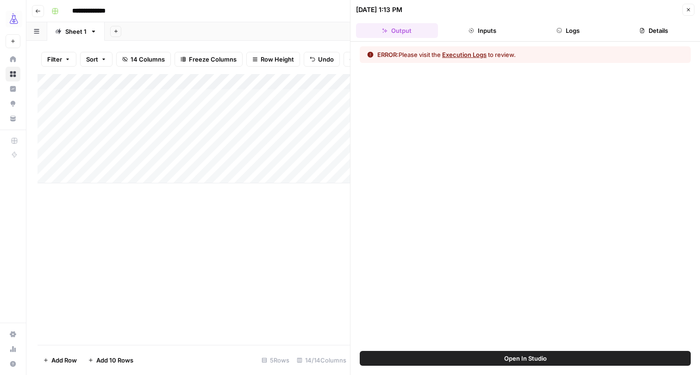
click at [457, 59] on div "ERROR: Please visit the Execution Logs to review." at bounding box center [524, 54] width 331 height 17
click at [463, 53] on button "Execution Logs" at bounding box center [464, 54] width 44 height 9
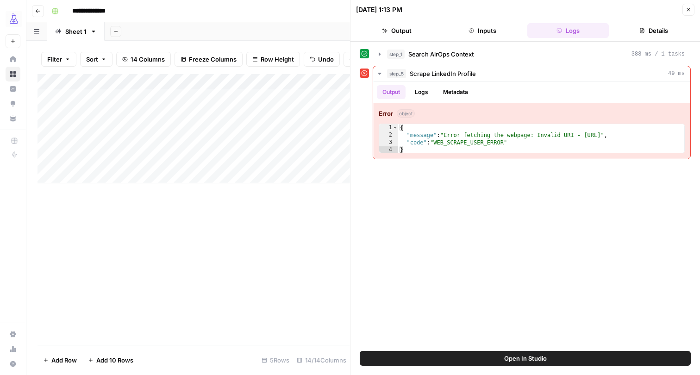
click at [684, 9] on button "Close" at bounding box center [688, 10] width 12 height 12
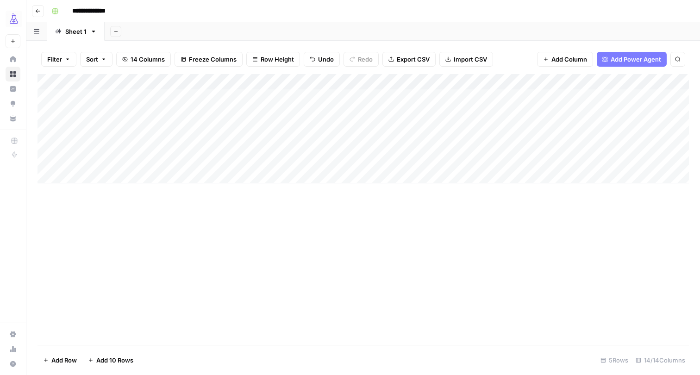
click at [409, 109] on div "Add Column" at bounding box center [362, 128] width 651 height 109
drag, startPoint x: 640, startPoint y: 82, endPoint x: 114, endPoint y: 82, distance: 526.0
click at [114, 83] on div "Add Column" at bounding box center [362, 128] width 651 height 109
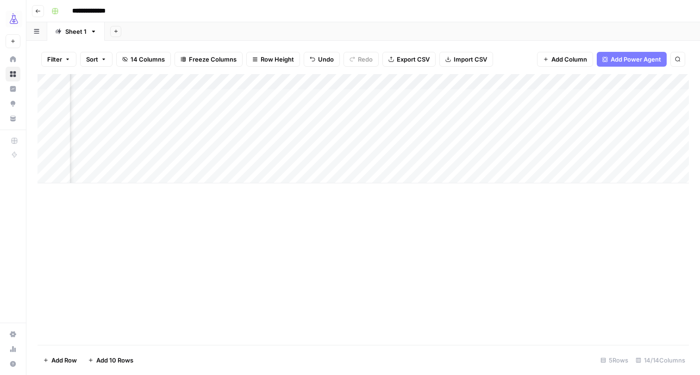
drag, startPoint x: 323, startPoint y: 80, endPoint x: 163, endPoint y: 80, distance: 160.1
click at [163, 80] on div "Add Column" at bounding box center [362, 128] width 651 height 109
drag, startPoint x: 396, startPoint y: 79, endPoint x: 237, endPoint y: 83, distance: 158.3
click at [237, 83] on div "Add Column" at bounding box center [362, 128] width 651 height 109
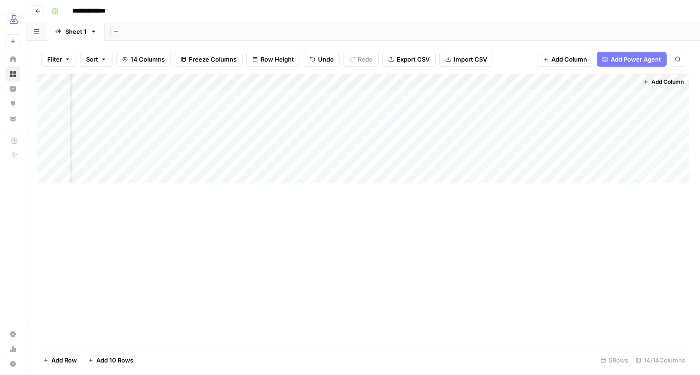
scroll to position [0, 699]
drag, startPoint x: 607, startPoint y: 78, endPoint x: 237, endPoint y: 79, distance: 369.7
click at [237, 79] on div "Add Column" at bounding box center [362, 128] width 651 height 109
drag, startPoint x: 395, startPoint y: 79, endPoint x: 196, endPoint y: 79, distance: 198.9
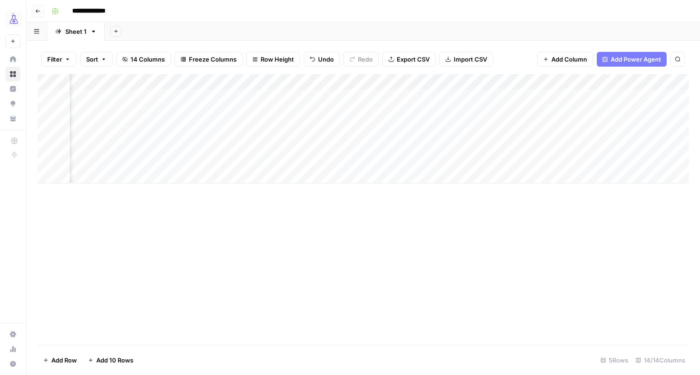
click at [196, 79] on div "Add Column" at bounding box center [362, 128] width 651 height 109
drag, startPoint x: 467, startPoint y: 82, endPoint x: 310, endPoint y: 83, distance: 157.3
click at [310, 83] on div "Add Column" at bounding box center [362, 128] width 651 height 109
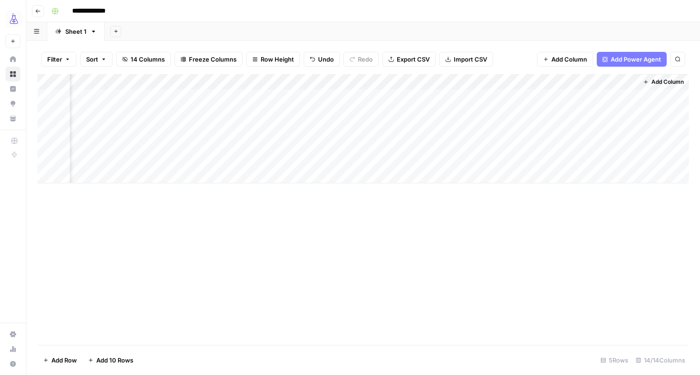
click at [609, 109] on div "Add Column" at bounding box center [362, 128] width 651 height 109
click at [629, 112] on div "Add Column" at bounding box center [362, 128] width 651 height 109
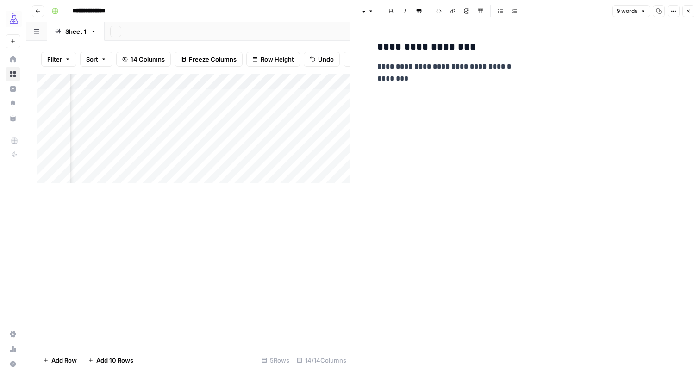
click at [691, 11] on button "Close" at bounding box center [688, 11] width 12 height 12
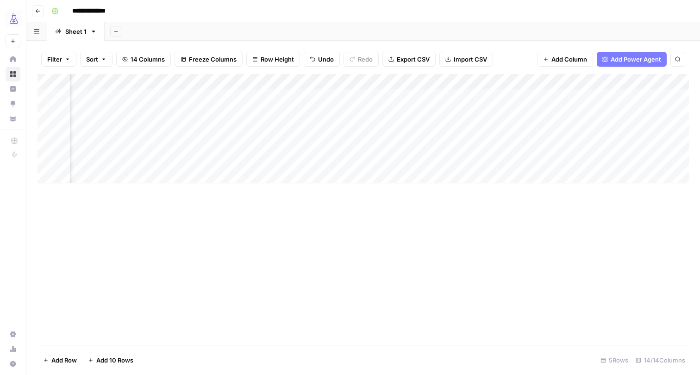
scroll to position [0, 192]
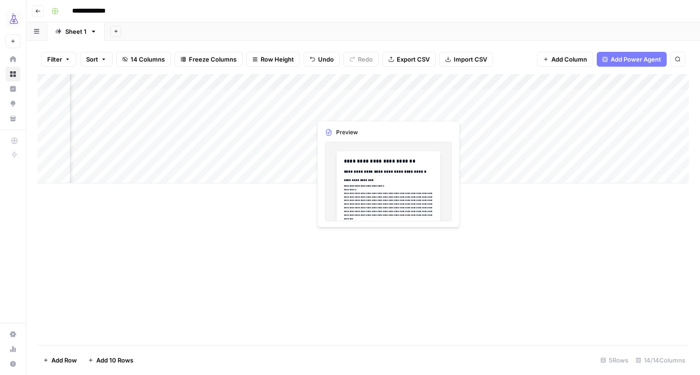
click at [388, 109] on div "Add Column" at bounding box center [362, 128] width 651 height 109
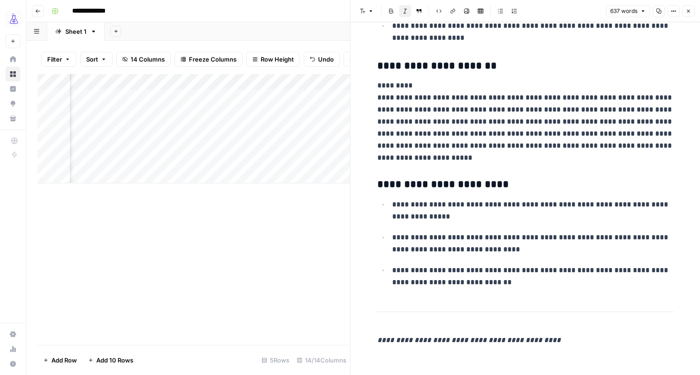
scroll to position [1038, 0]
click at [687, 13] on icon "button" at bounding box center [688, 11] width 6 height 6
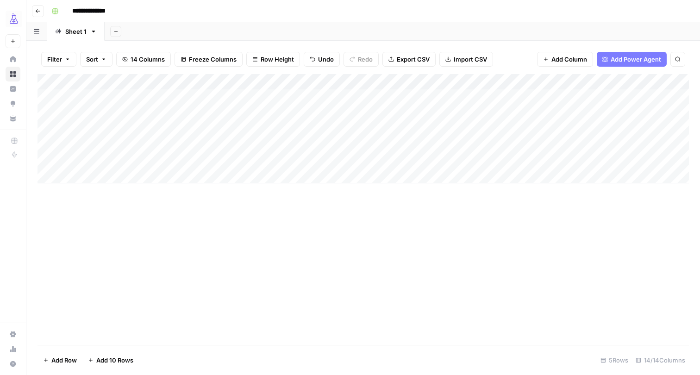
click at [248, 127] on div "Add Column" at bounding box center [362, 128] width 651 height 109
type textarea "**********"
click at [175, 128] on div "Add Column" at bounding box center [362, 128] width 651 height 109
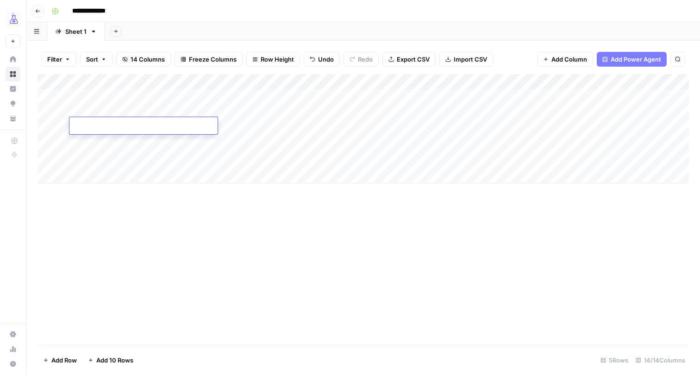
type textarea "**********"
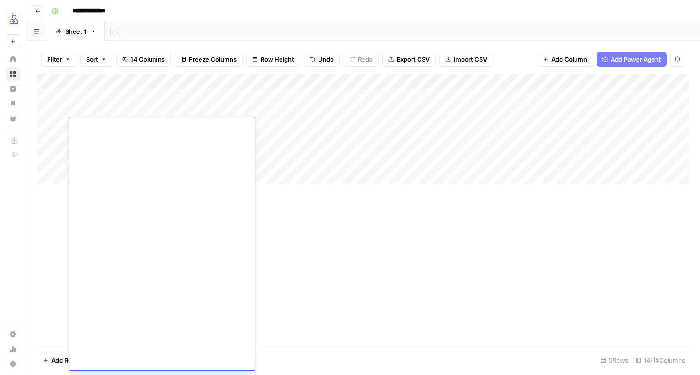
click at [373, 127] on div "Add Column" at bounding box center [362, 128] width 651 height 109
click at [378, 127] on div "Add Column" at bounding box center [362, 128] width 651 height 109
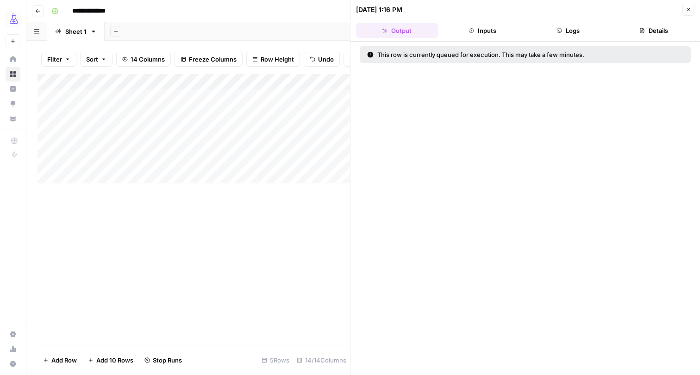
click at [686, 12] on icon "button" at bounding box center [688, 10] width 6 height 6
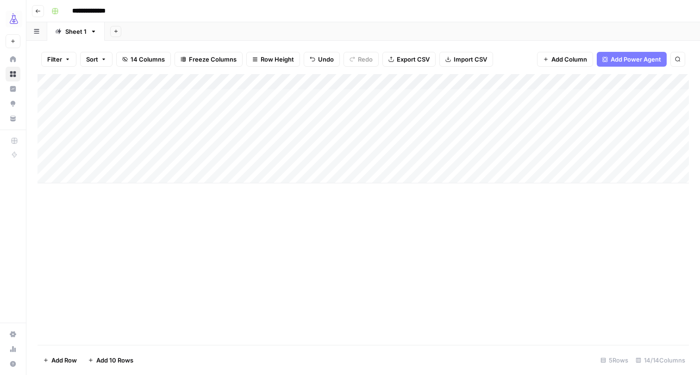
click at [397, 125] on div "Add Column" at bounding box center [362, 128] width 651 height 109
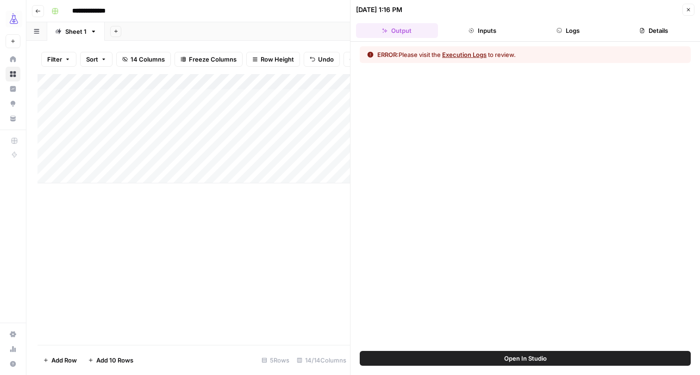
click at [471, 58] on button "Execution Logs" at bounding box center [464, 54] width 44 height 9
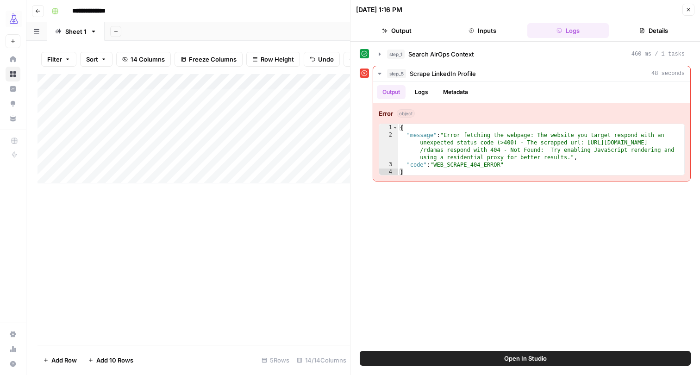
click at [685, 8] on icon "button" at bounding box center [688, 10] width 6 height 6
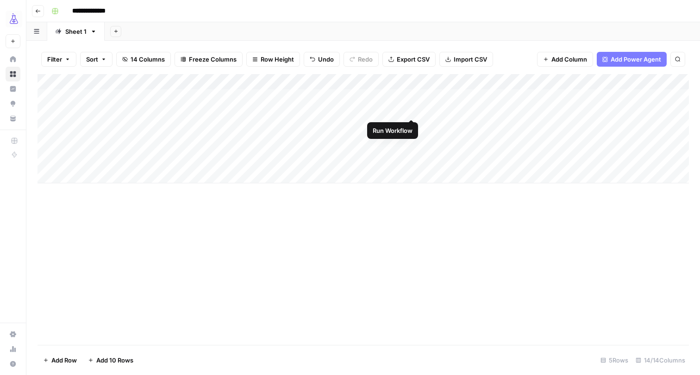
click at [399, 78] on div "Add Column" at bounding box center [362, 128] width 651 height 109
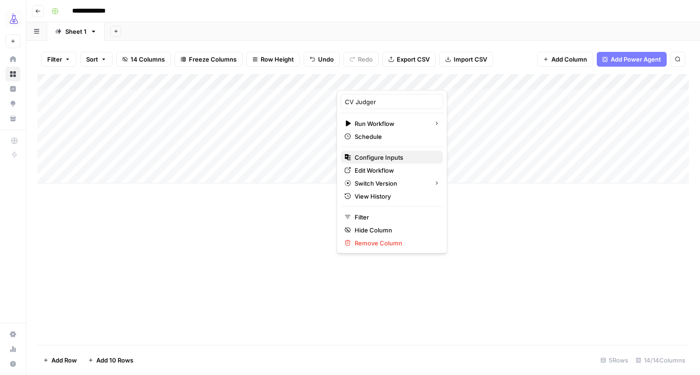
click at [368, 157] on span "Configure Inputs" at bounding box center [394, 157] width 81 height 9
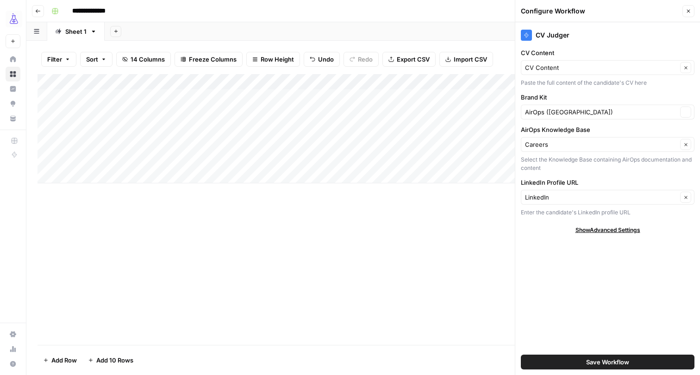
click at [403, 75] on div "Add Column" at bounding box center [362, 128] width 651 height 109
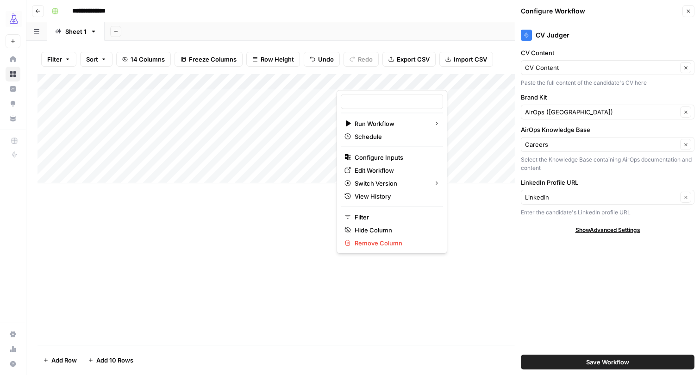
type input "CV Judger"
click at [359, 168] on span "Edit Workflow" at bounding box center [394, 170] width 81 height 9
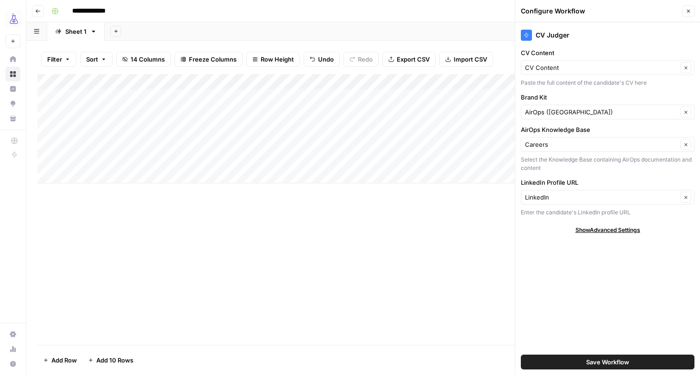
click at [408, 124] on div "Add Column" at bounding box center [362, 128] width 651 height 109
click at [105, 139] on div "Add Column" at bounding box center [362, 128] width 651 height 109
type textarea "**********"
click at [277, 139] on div "Add Column" at bounding box center [362, 128] width 651 height 109
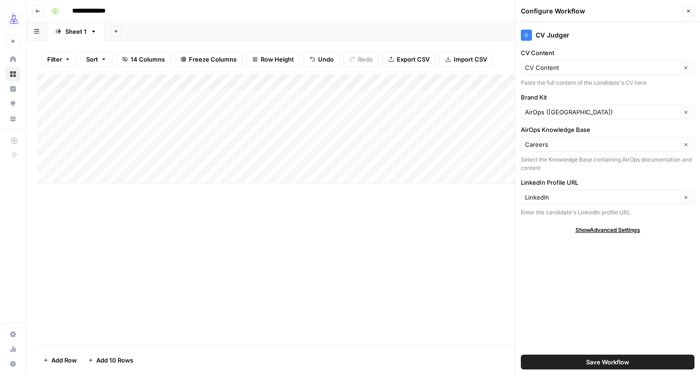
click at [277, 139] on div "Add Column" at bounding box center [362, 128] width 651 height 109
type textarea "**********"
click at [163, 140] on div "Add Column" at bounding box center [362, 128] width 651 height 109
click at [163, 140] on textarea "**********" at bounding box center [143, 142] width 148 height 13
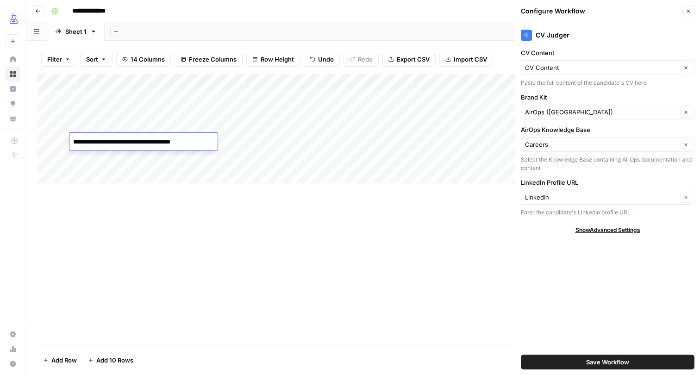
click at [163, 140] on textarea "**********" at bounding box center [143, 142] width 148 height 13
type textarea "**********"
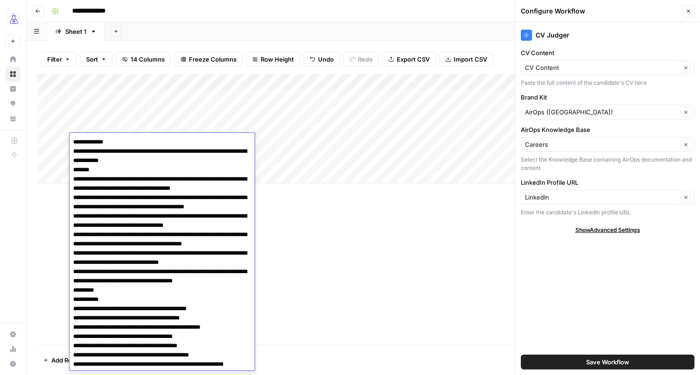
scroll to position [1120, 0]
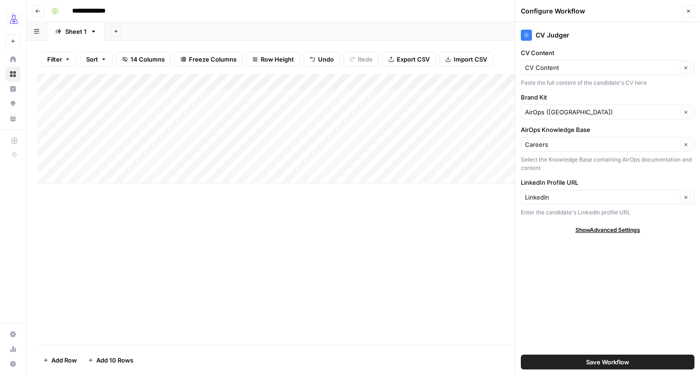
click at [377, 139] on div "Add Column" at bounding box center [362, 128] width 651 height 109
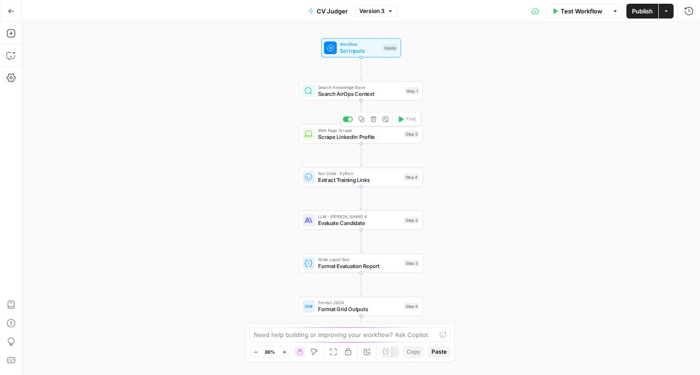
click at [348, 140] on span "Scrape LinkedIn Profile" at bounding box center [359, 137] width 83 height 8
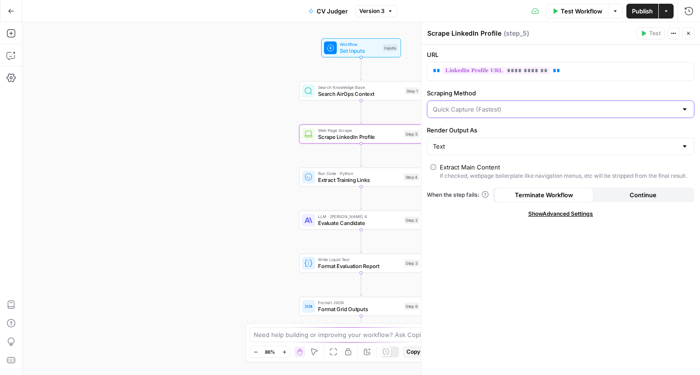
click at [489, 110] on input "Scraping Method" at bounding box center [555, 109] width 244 height 9
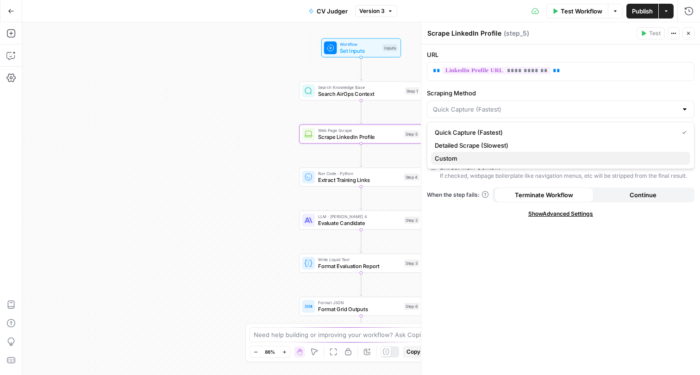
click at [465, 157] on span "Custom" at bounding box center [558, 158] width 248 height 9
type input "Custom"
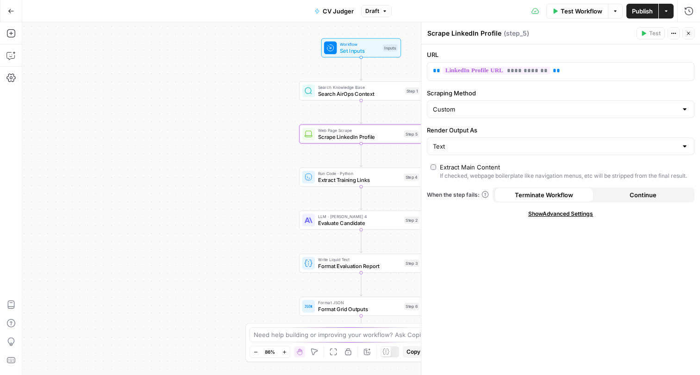
click at [623, 195] on button "Continue" at bounding box center [642, 194] width 99 height 15
click at [643, 8] on span "Publish" at bounding box center [642, 10] width 21 height 9
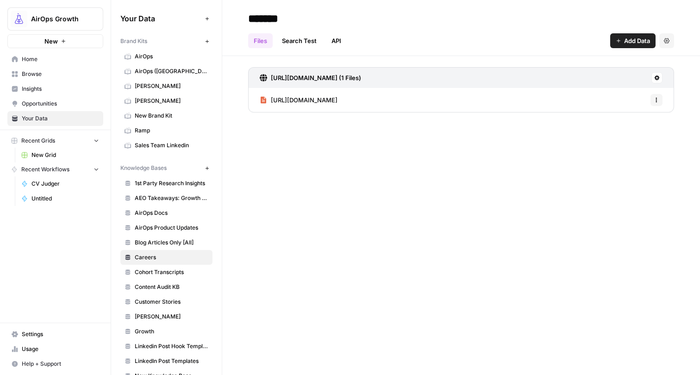
scroll to position [182, 0]
